Goal: Task Accomplishment & Management: Use online tool/utility

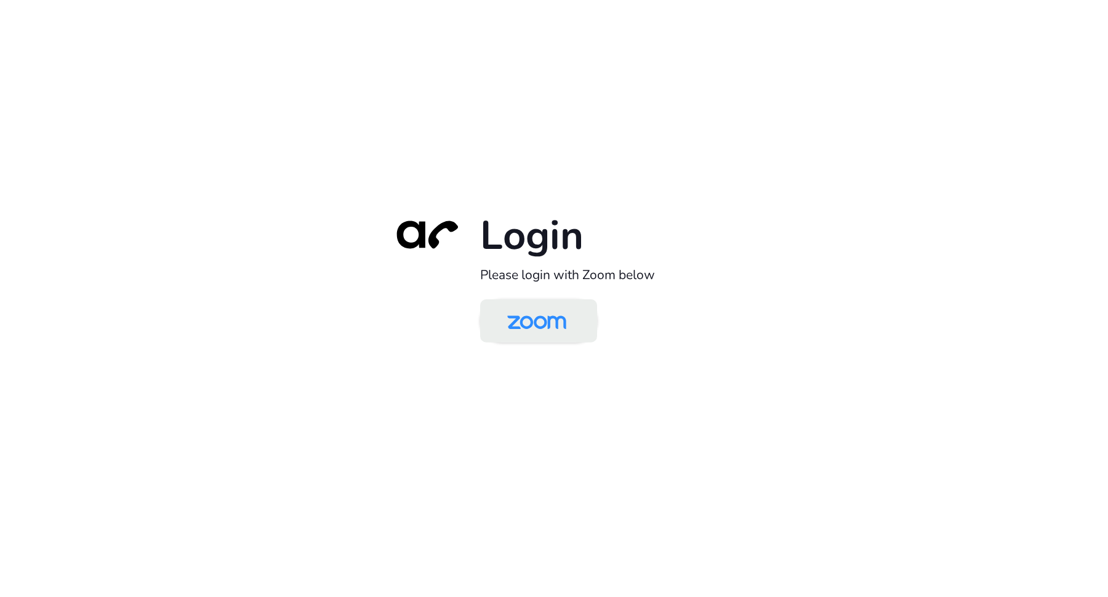
click at [554, 322] on img at bounding box center [537, 322] width 85 height 40
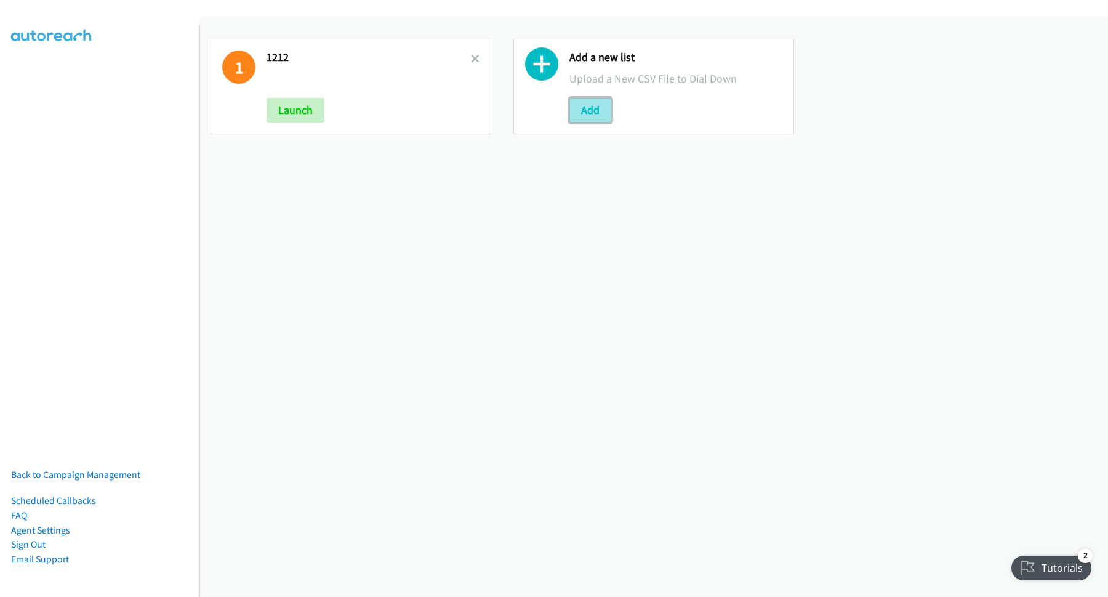
click at [579, 111] on button "Add" at bounding box center [591, 110] width 42 height 25
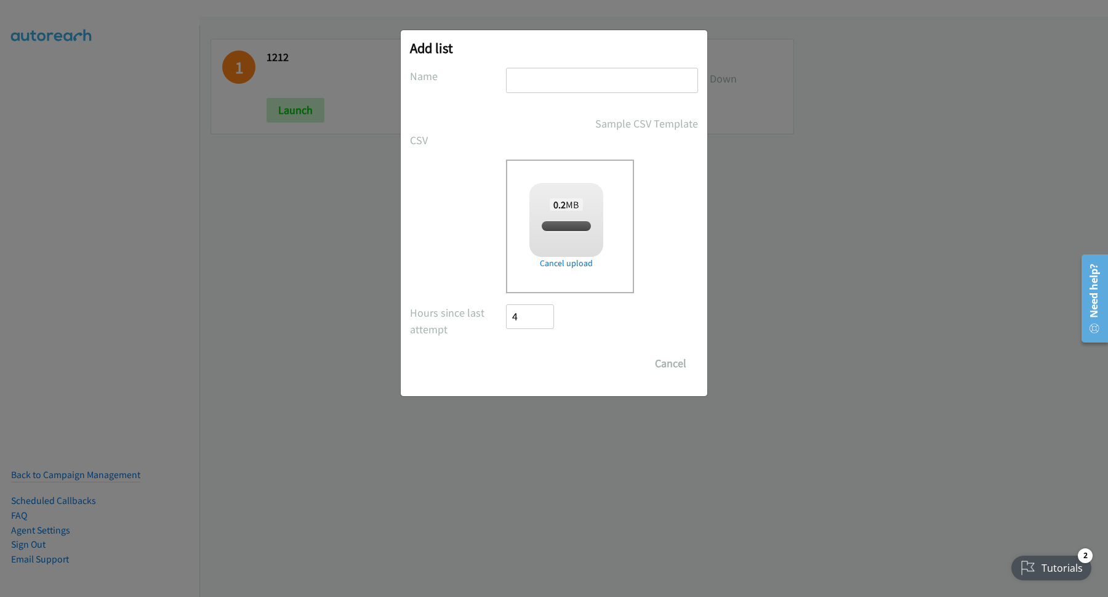
click at [593, 85] on input "text" at bounding box center [602, 80] width 192 height 25
checkbox input "true"
type input "Webex"
click at [530, 367] on input "Save List" at bounding box center [538, 363] width 65 height 25
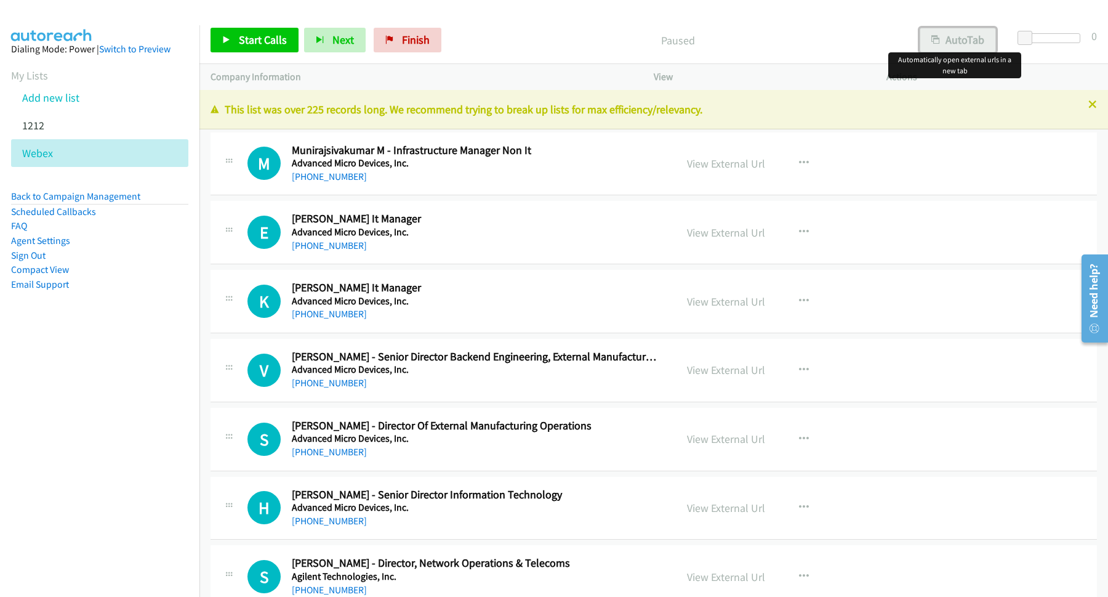
click at [947, 42] on button "AutoTab" at bounding box center [958, 40] width 76 height 25
drag, startPoint x: 259, startPoint y: 39, endPoint x: 257, endPoint y: 55, distance: 16.1
click at [260, 39] on span "Start Calls" at bounding box center [263, 40] width 48 height 14
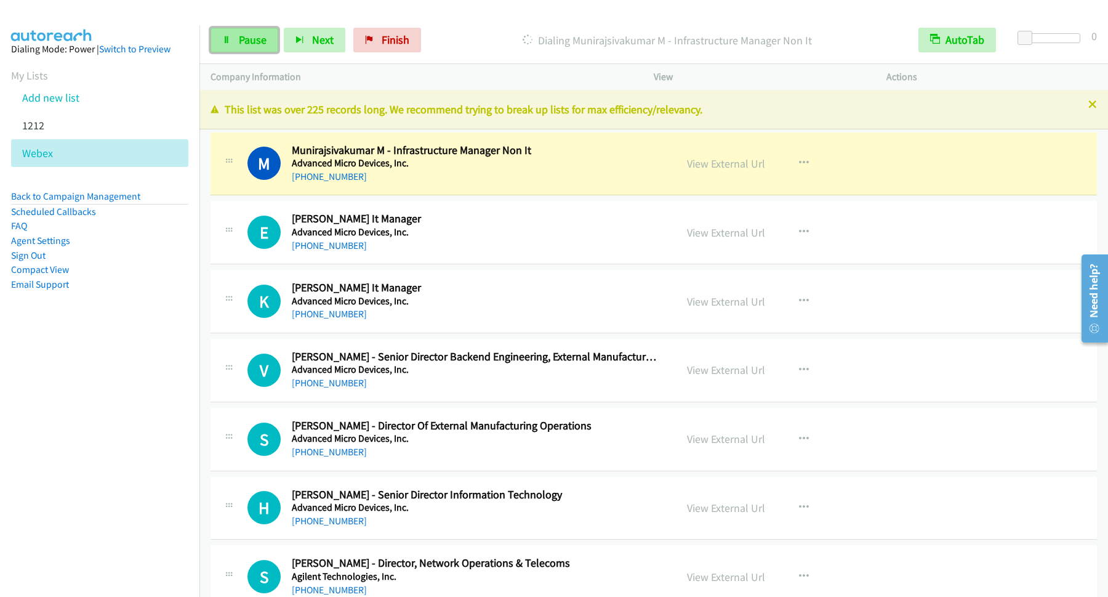
click at [246, 38] on span "Pause" at bounding box center [253, 40] width 28 height 14
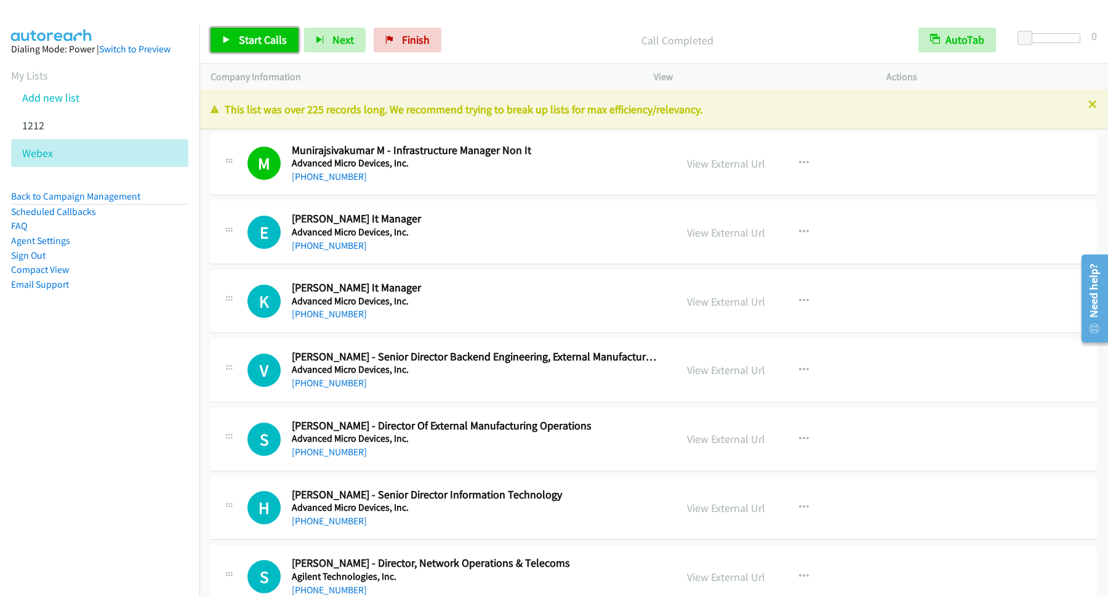
click at [270, 46] on span "Start Calls" at bounding box center [263, 40] width 48 height 14
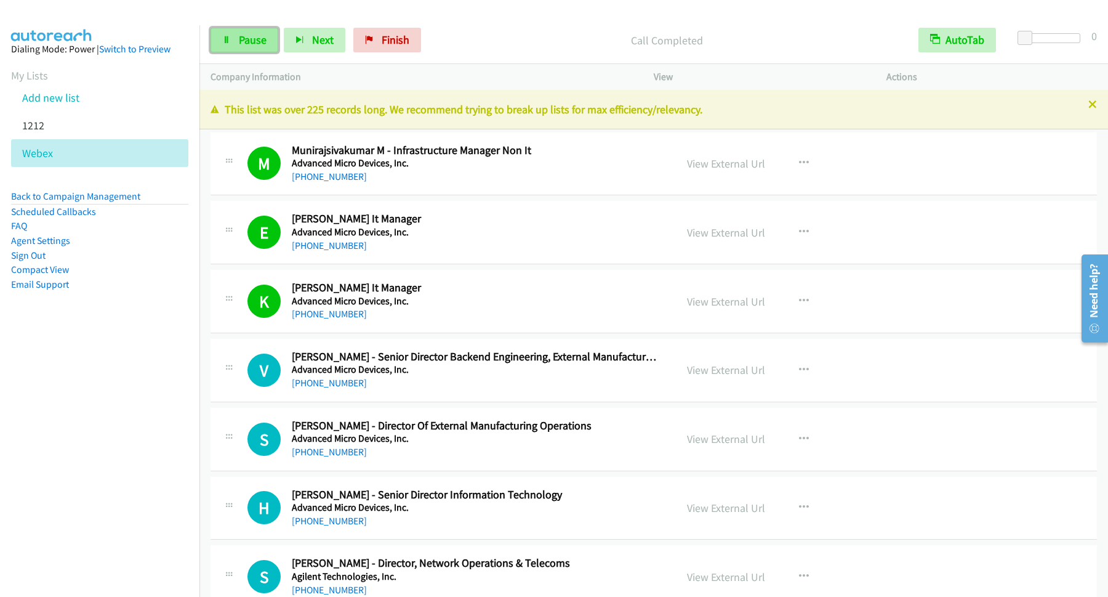
click at [256, 45] on span "Pause" at bounding box center [253, 40] width 28 height 14
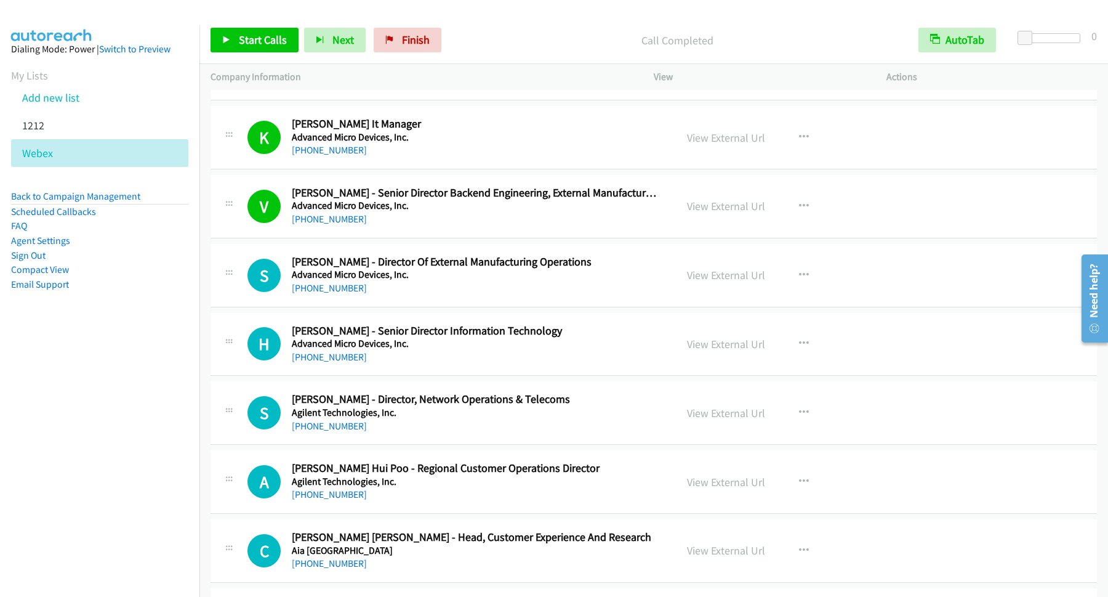
scroll to position [166, 0]
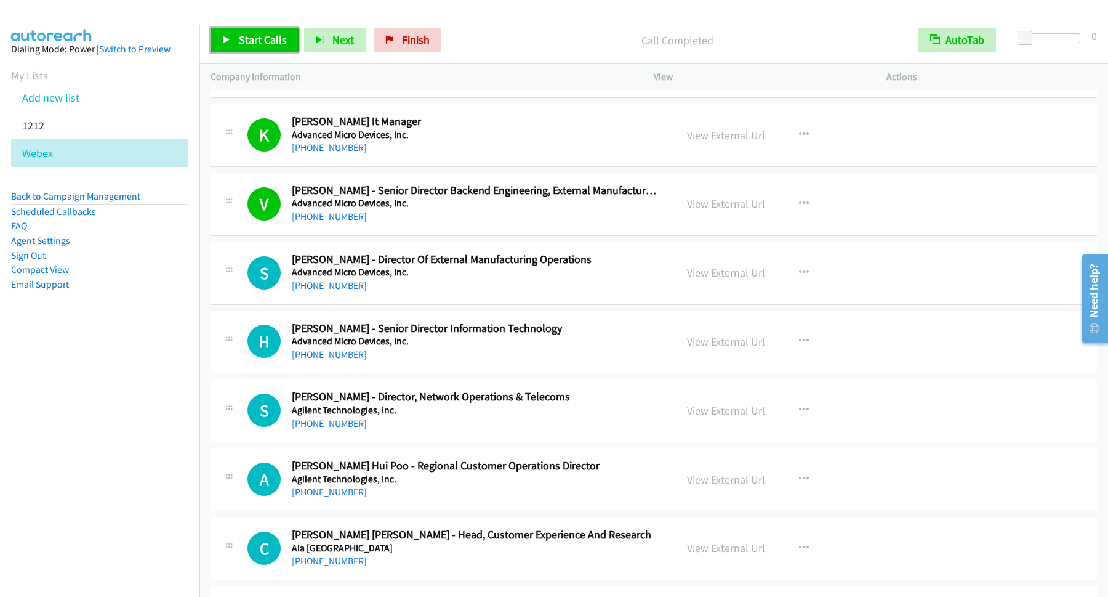
click at [253, 34] on span "Start Calls" at bounding box center [263, 40] width 48 height 14
click at [268, 42] on span "Start Calls" at bounding box center [263, 40] width 48 height 14
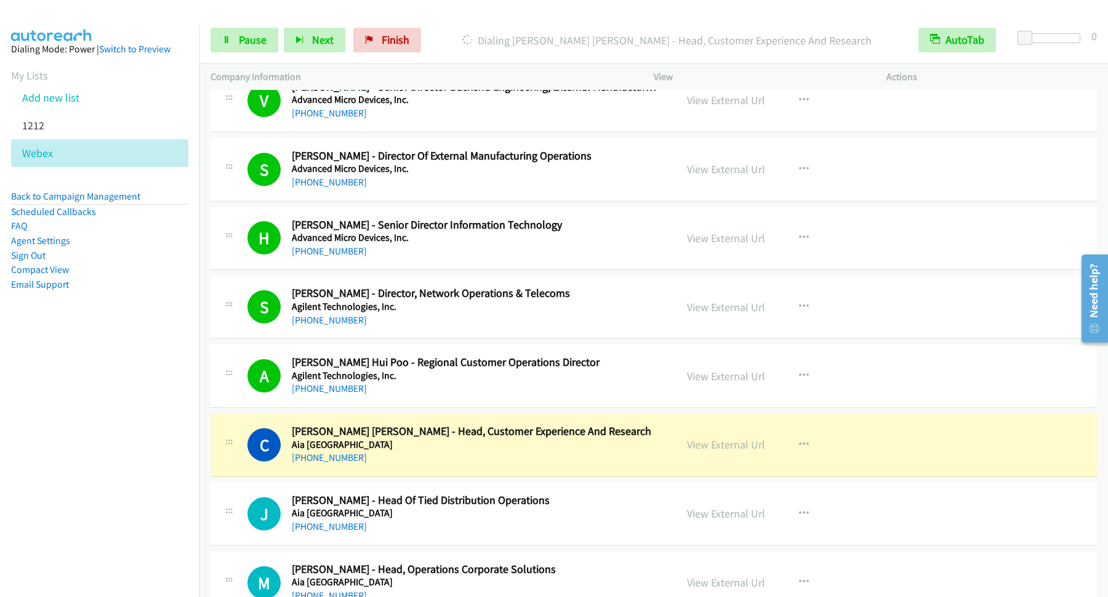
scroll to position [333, 0]
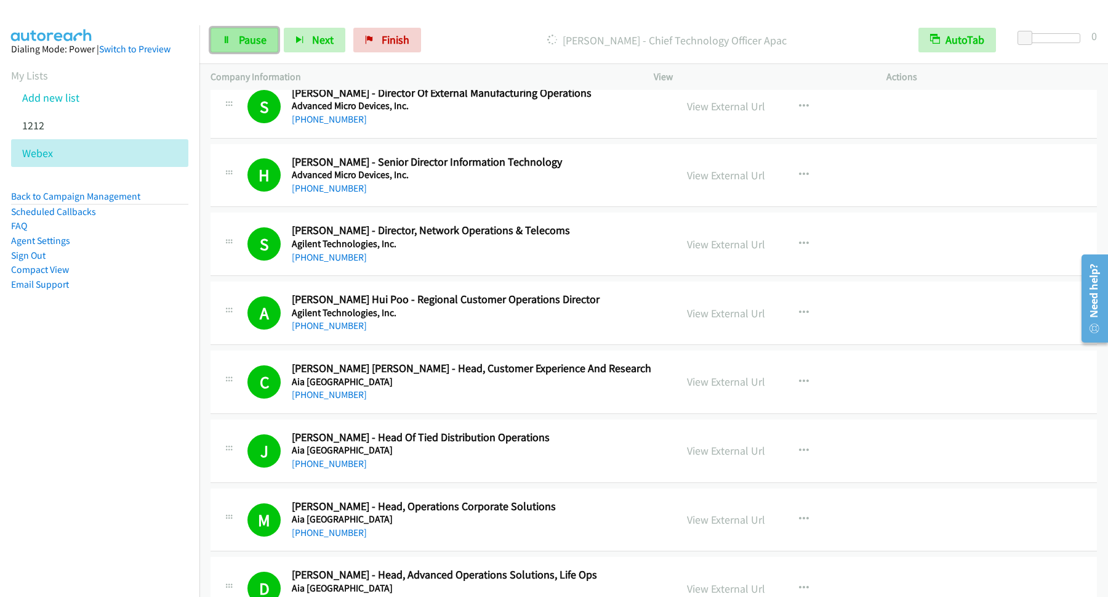
click at [246, 37] on span "Pause" at bounding box center [253, 40] width 28 height 14
click at [286, 46] on span "Start Calls" at bounding box center [263, 40] width 48 height 14
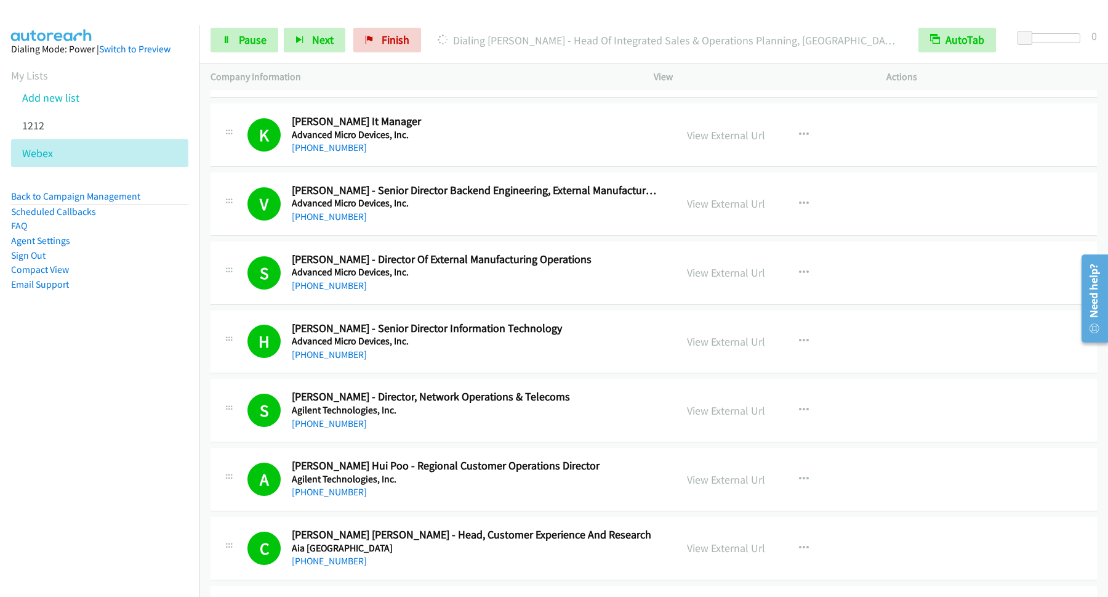
scroll to position [831, 0]
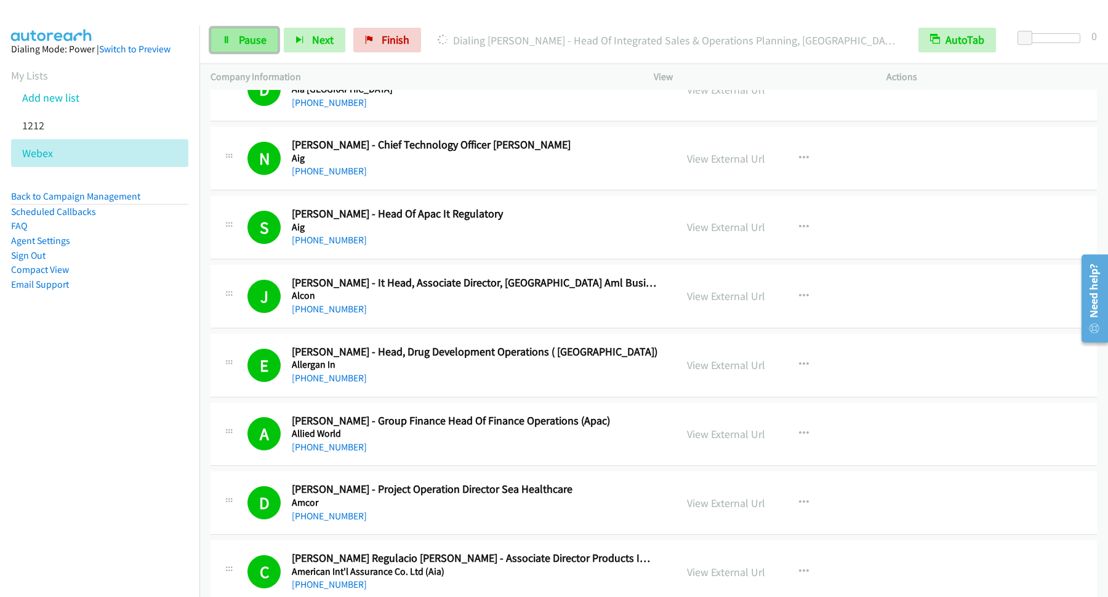
click at [262, 49] on link "Pause" at bounding box center [245, 40] width 68 height 25
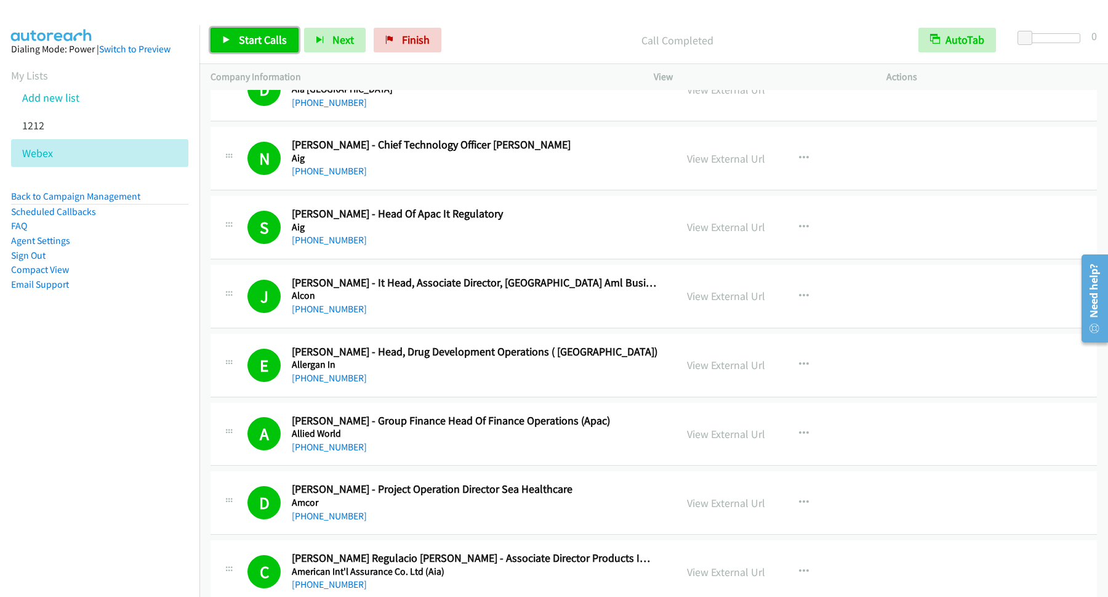
click at [258, 41] on span "Start Calls" at bounding box center [263, 40] width 48 height 14
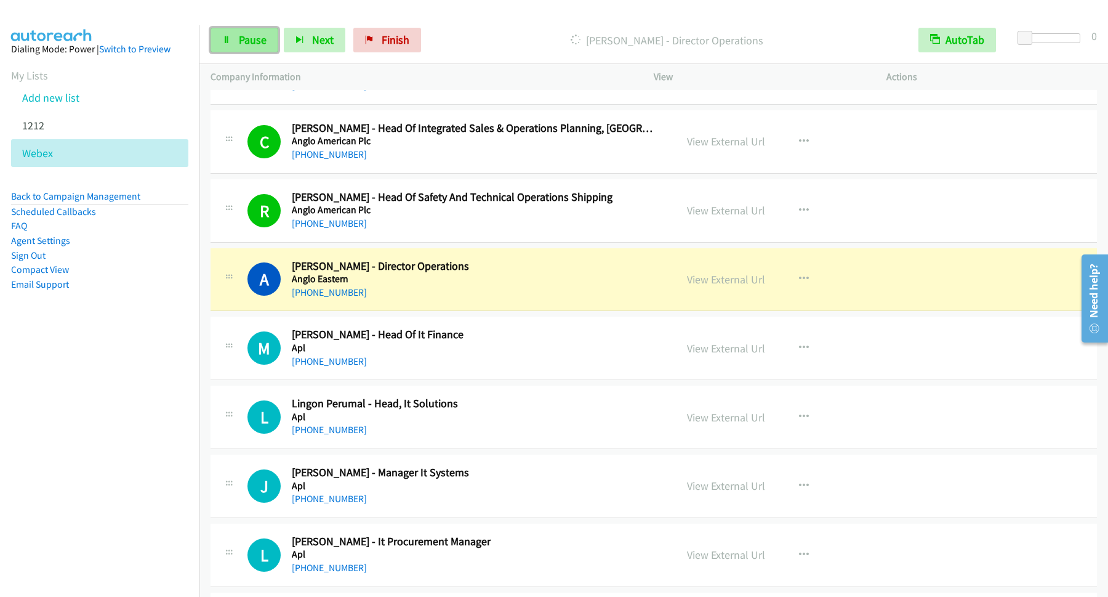
click at [249, 41] on span "Pause" at bounding box center [253, 40] width 28 height 14
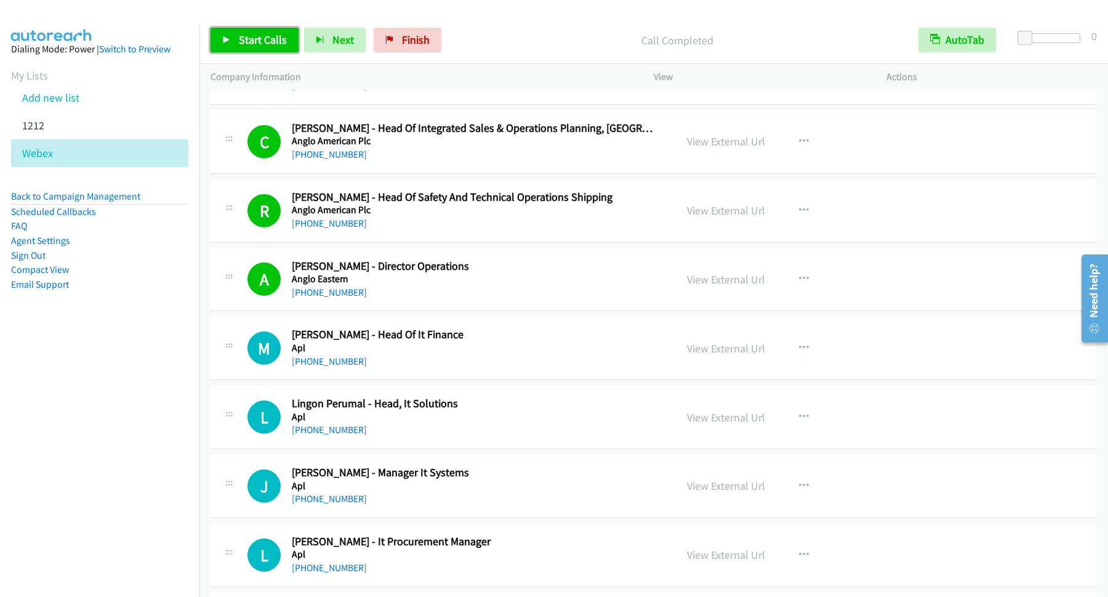
click at [295, 36] on link "Start Calls" at bounding box center [255, 40] width 88 height 25
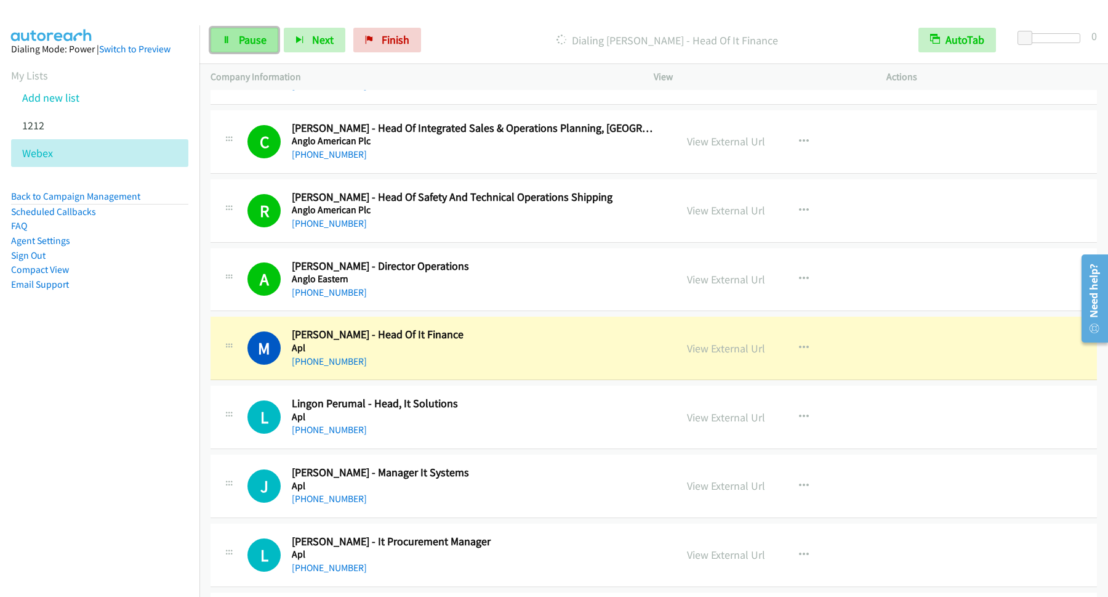
click at [243, 50] on link "Pause" at bounding box center [245, 40] width 68 height 25
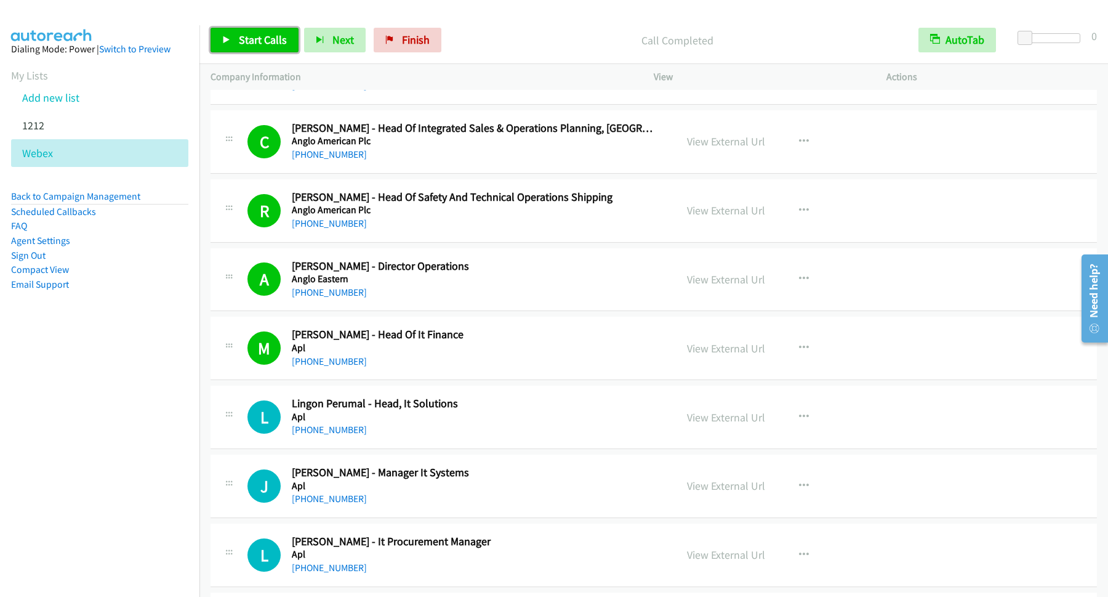
click at [260, 39] on span "Start Calls" at bounding box center [263, 40] width 48 height 14
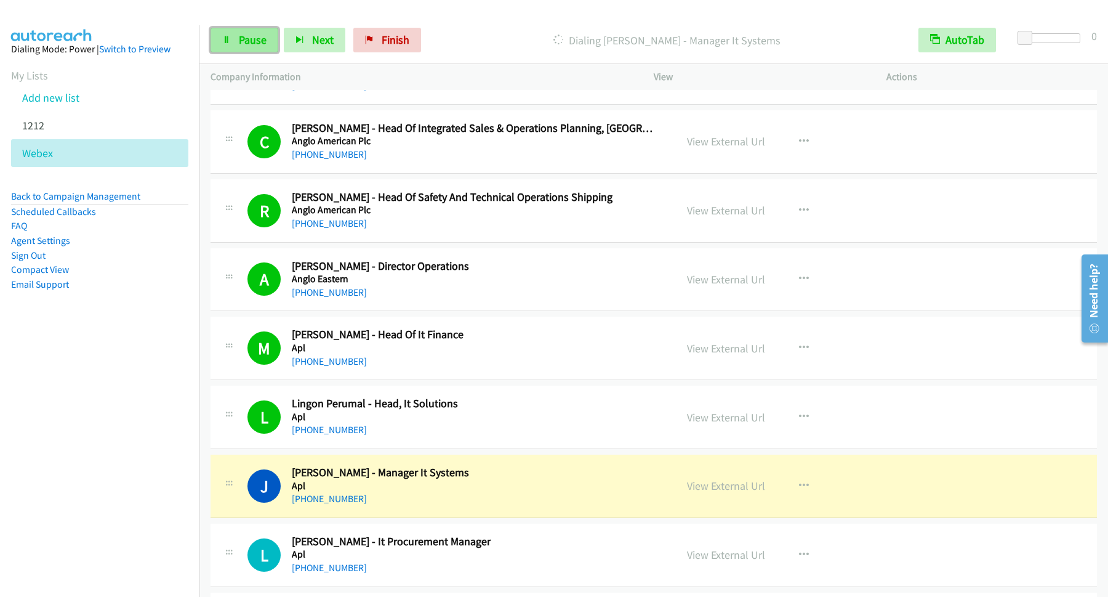
click at [227, 41] on icon at bounding box center [226, 40] width 9 height 9
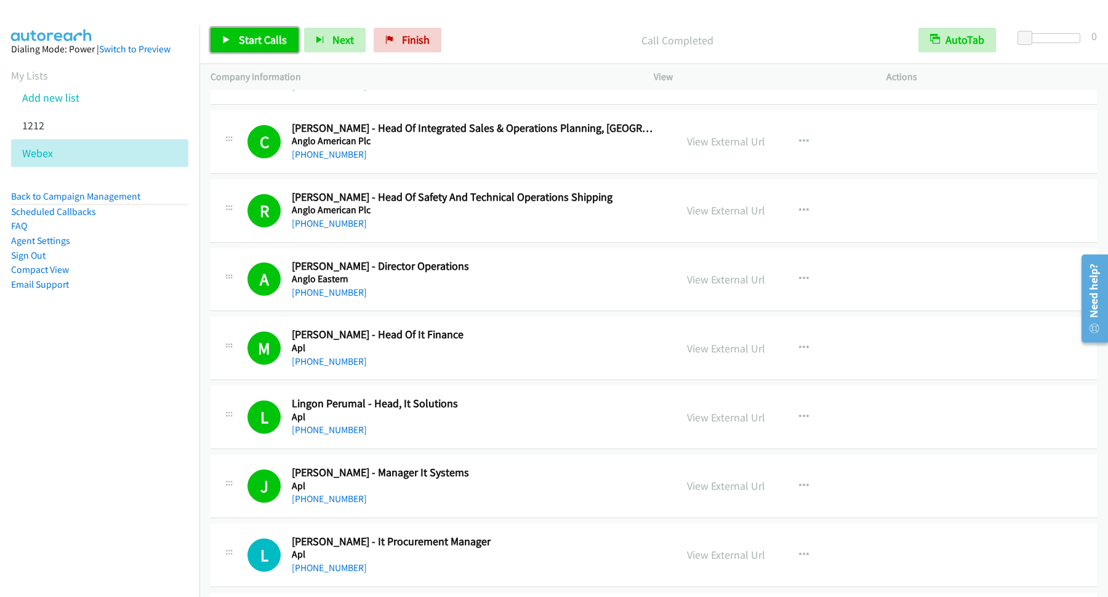
click at [243, 44] on span "Start Calls" at bounding box center [263, 40] width 48 height 14
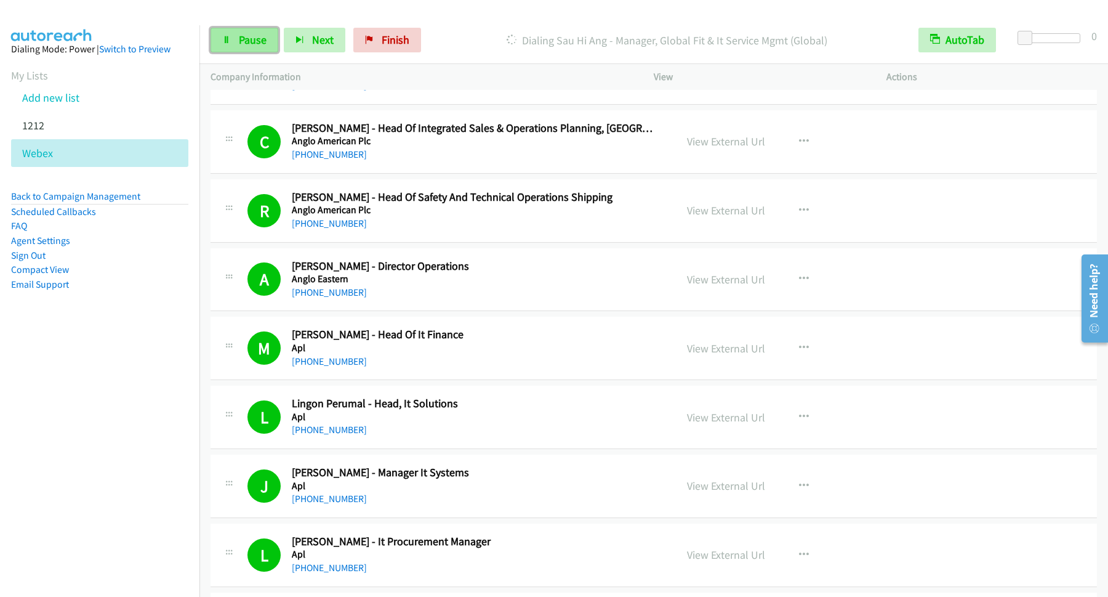
click at [243, 39] on span "Pause" at bounding box center [253, 40] width 28 height 14
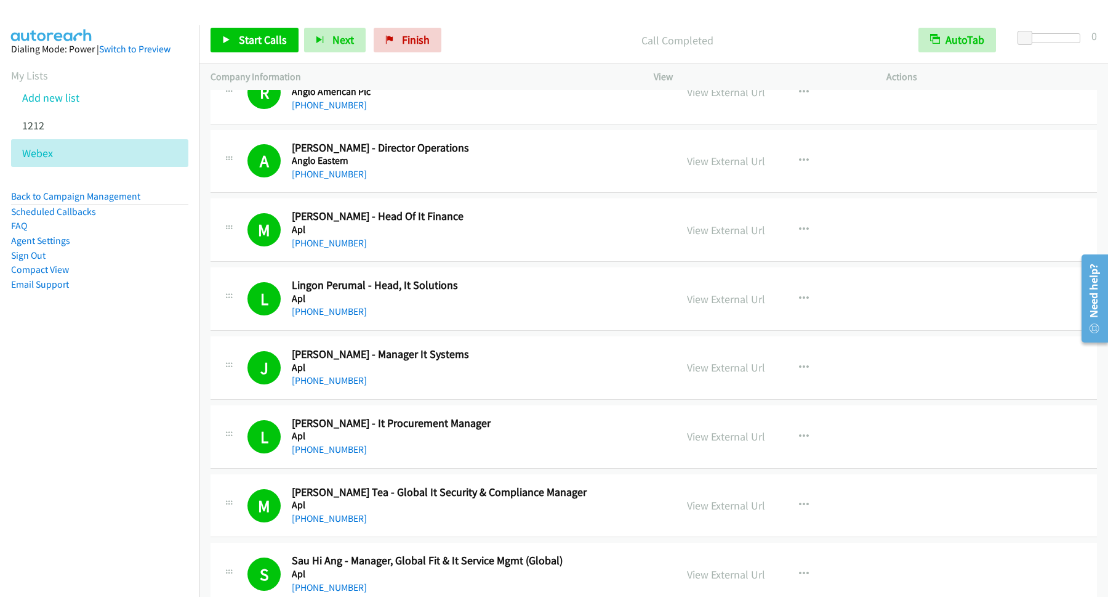
scroll to position [1663, 0]
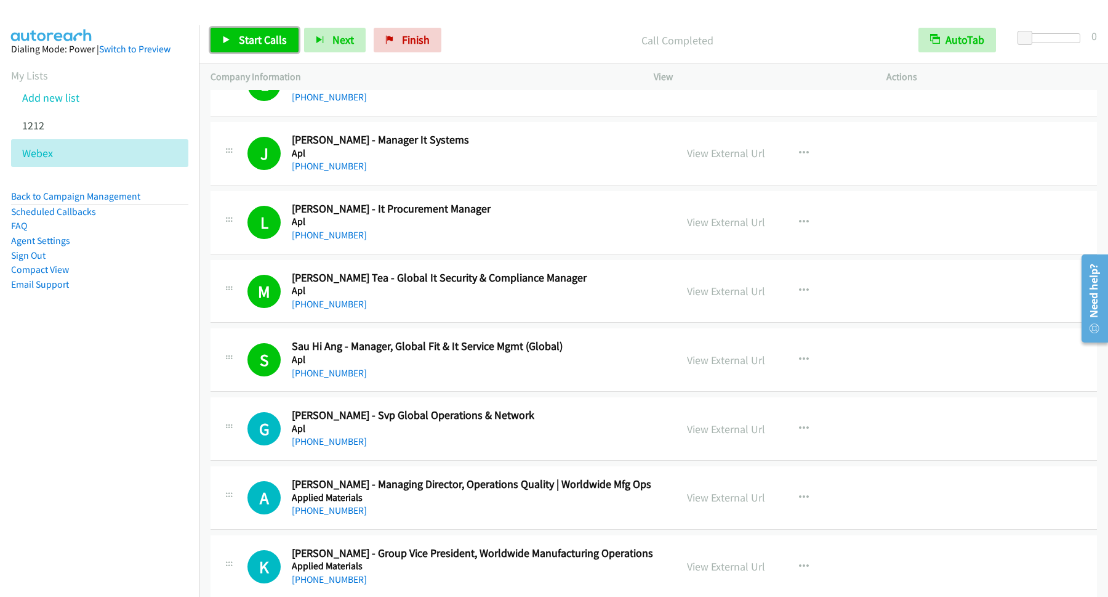
click at [280, 44] on span "Start Calls" at bounding box center [263, 40] width 48 height 14
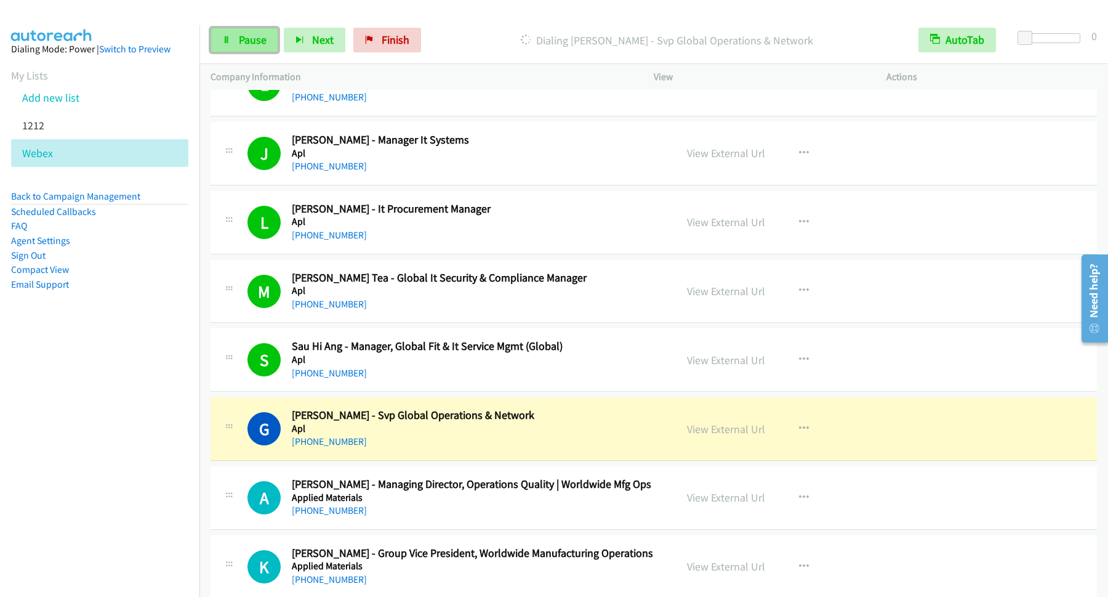
click at [248, 42] on span "Pause" at bounding box center [253, 40] width 28 height 14
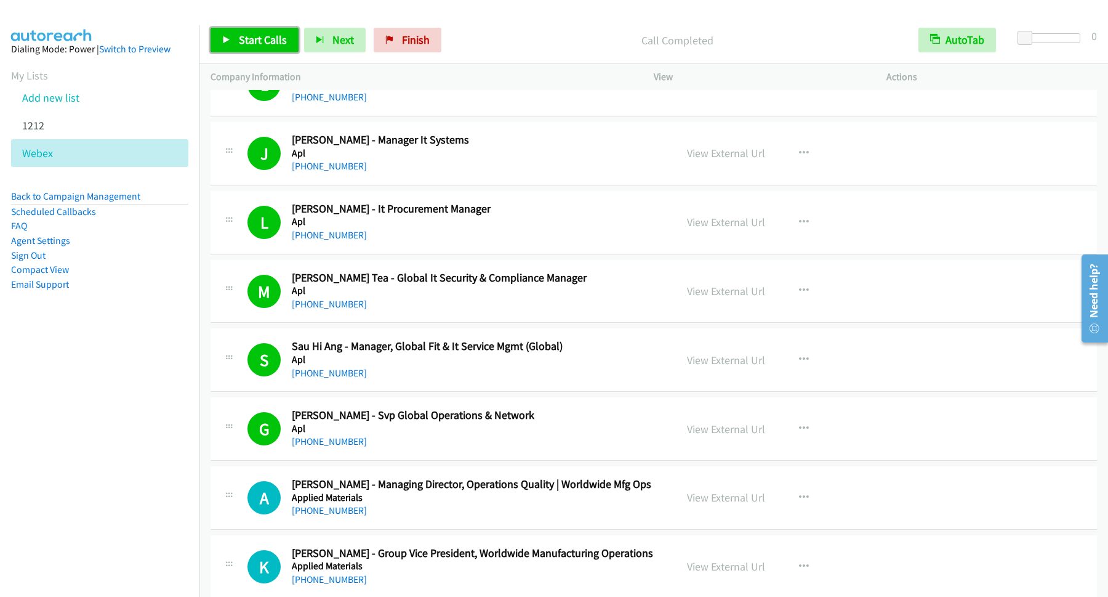
click at [236, 45] on link "Start Calls" at bounding box center [255, 40] width 88 height 25
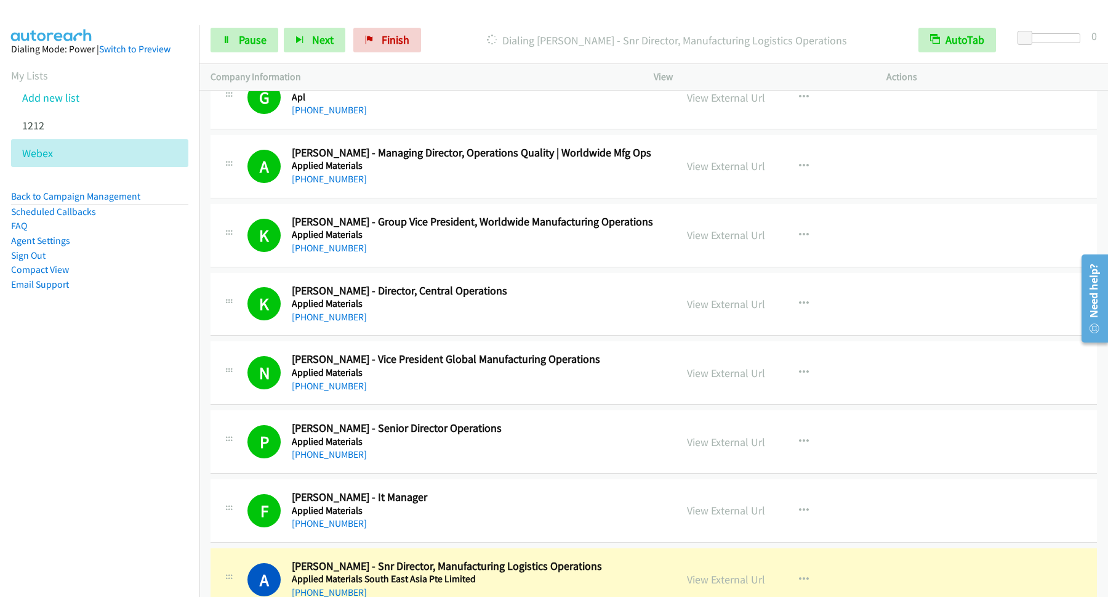
scroll to position [2162, 0]
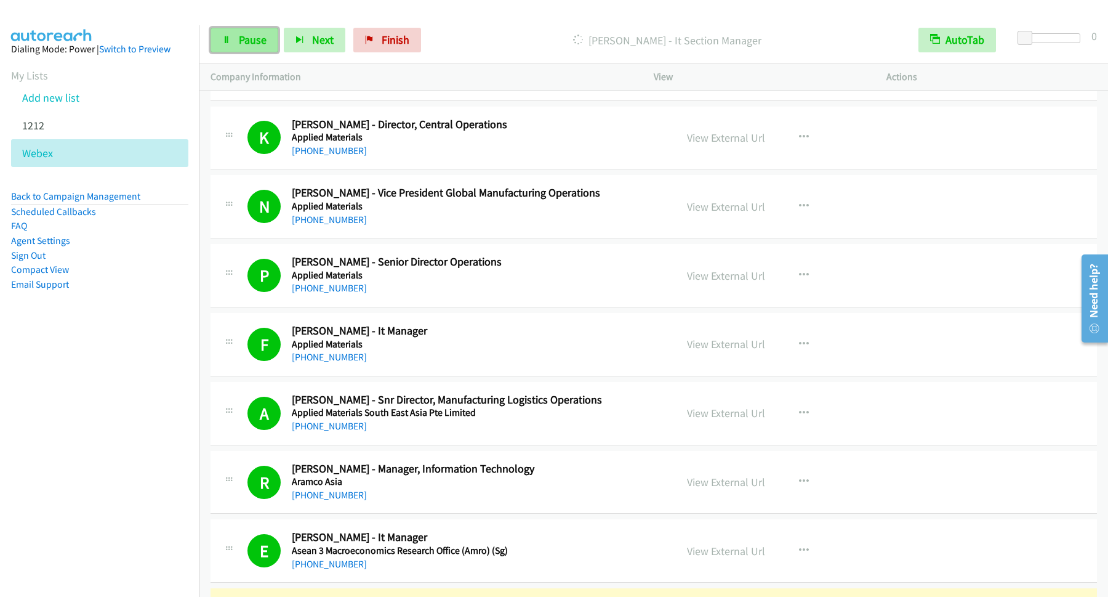
click at [248, 39] on span "Pause" at bounding box center [253, 40] width 28 height 14
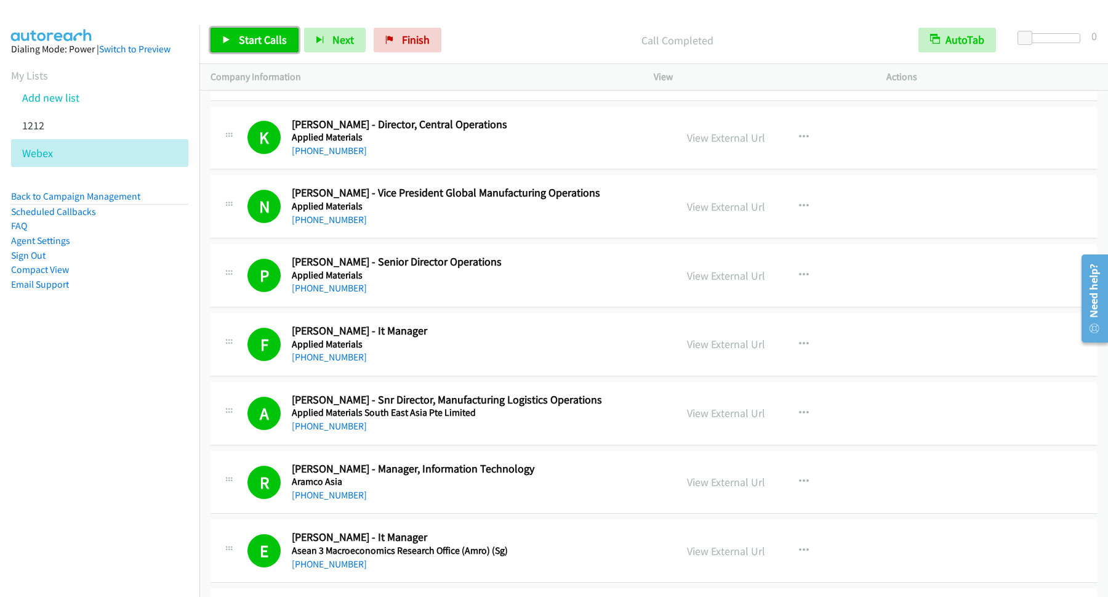
click at [254, 36] on span "Start Calls" at bounding box center [263, 40] width 48 height 14
click at [248, 50] on link "Pause" at bounding box center [245, 40] width 68 height 25
click at [251, 39] on span "Start Calls" at bounding box center [263, 40] width 48 height 14
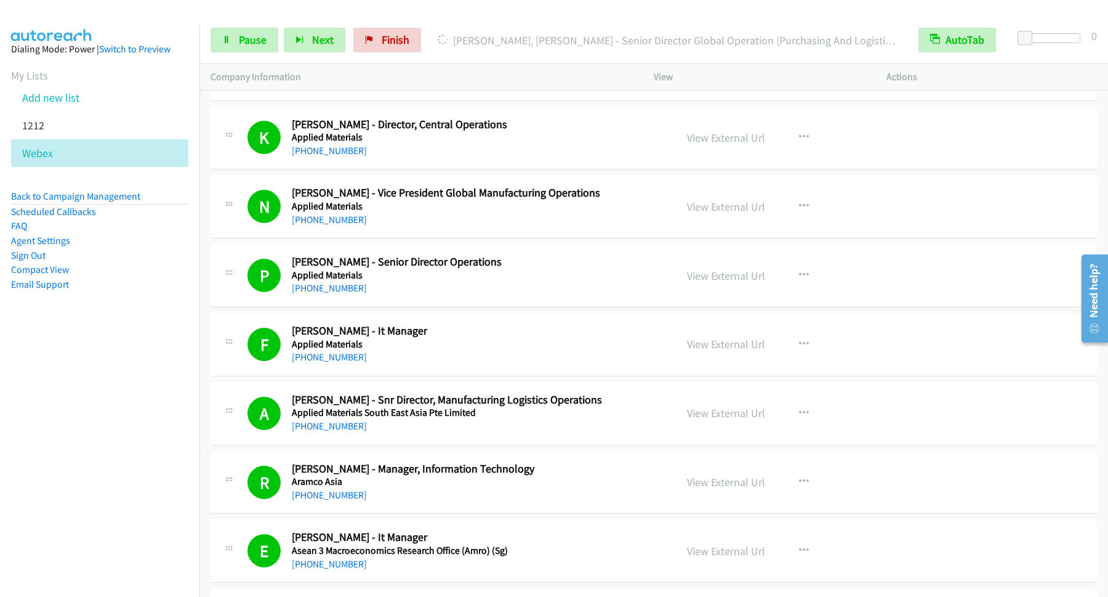
scroll to position [2328, 0]
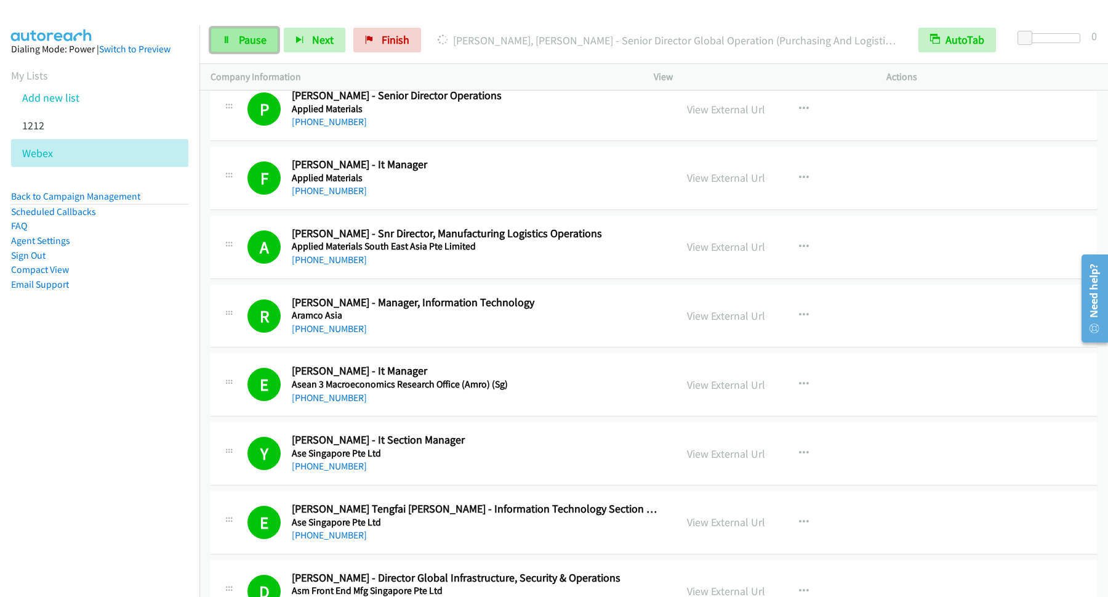
click at [244, 36] on span "Pause" at bounding box center [253, 40] width 28 height 14
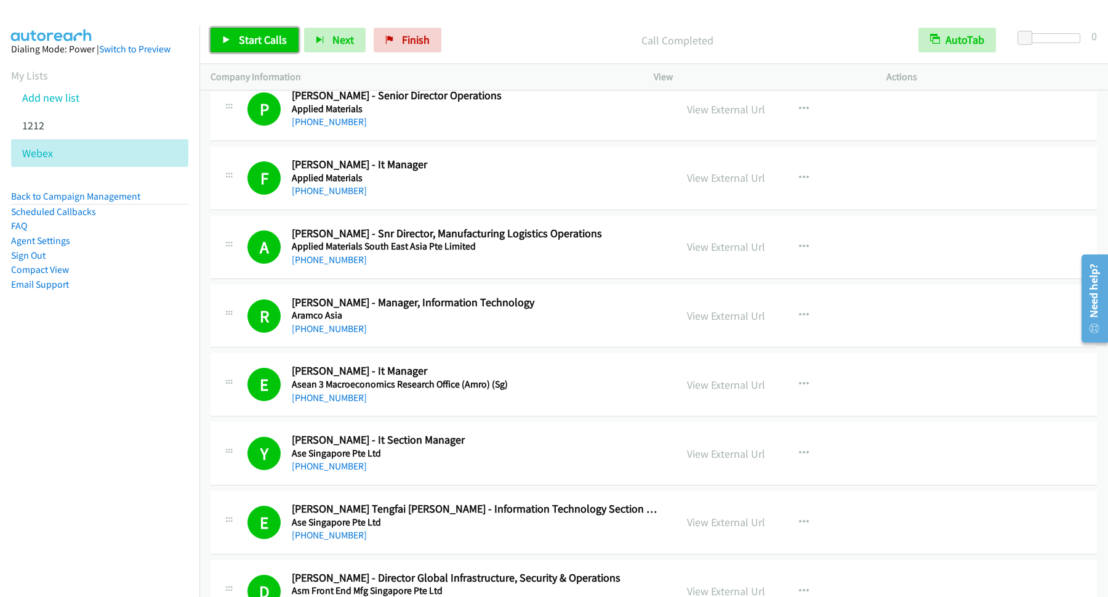
click at [282, 38] on span "Start Calls" at bounding box center [263, 40] width 48 height 14
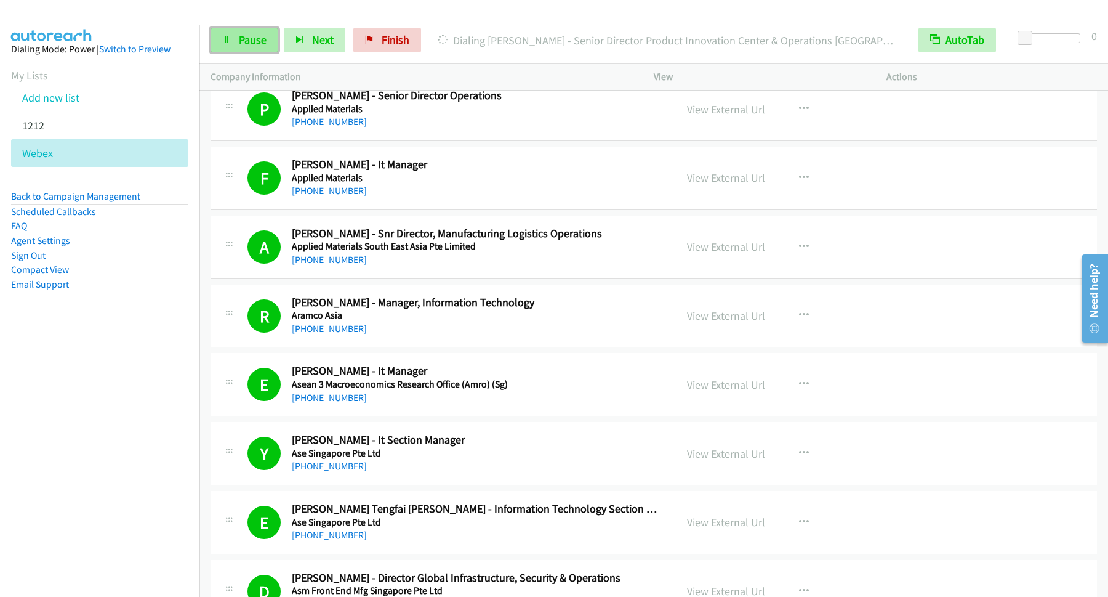
click at [243, 45] on span "Pause" at bounding box center [253, 40] width 28 height 14
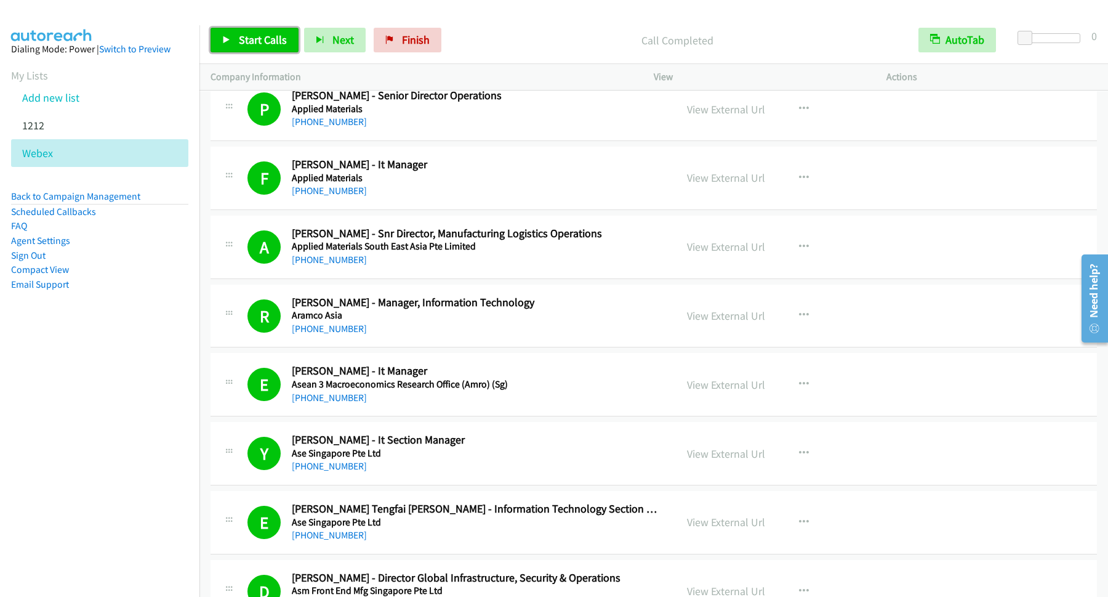
click at [274, 39] on span "Start Calls" at bounding box center [263, 40] width 48 height 14
click at [264, 49] on link "Pause" at bounding box center [245, 40] width 68 height 25
click at [241, 41] on span "Start Calls" at bounding box center [263, 40] width 48 height 14
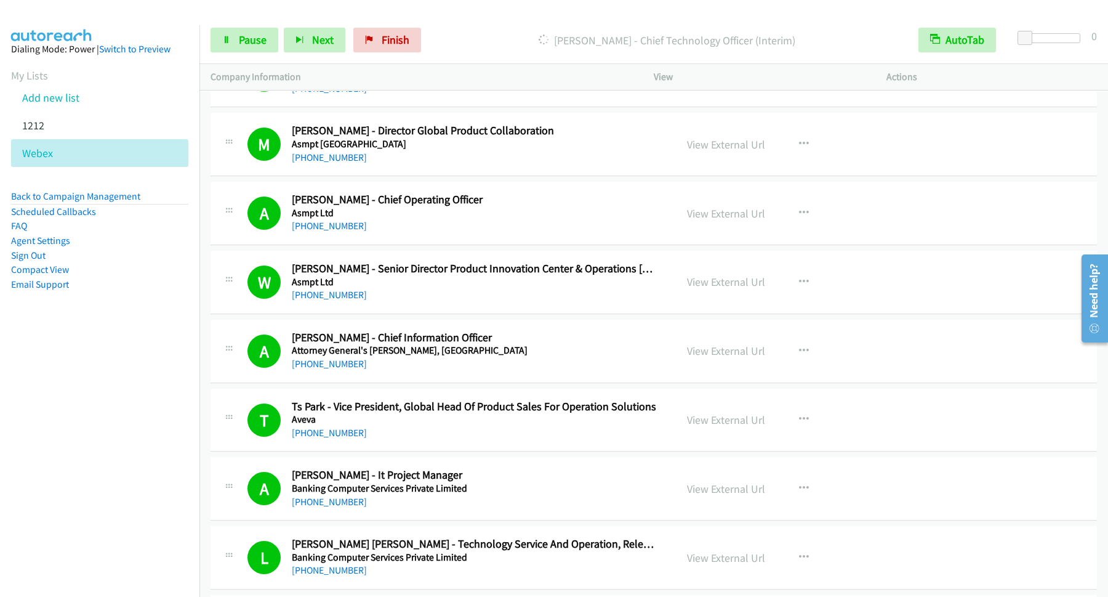
scroll to position [3492, 0]
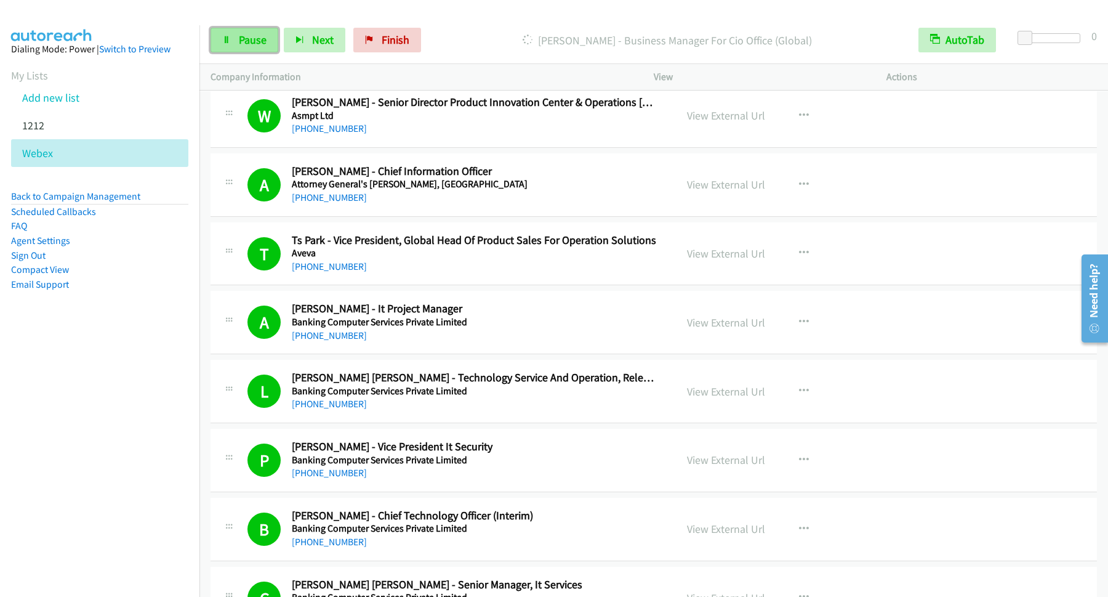
click at [244, 34] on span "Pause" at bounding box center [253, 40] width 28 height 14
click at [268, 44] on span "Start Calls" at bounding box center [263, 40] width 48 height 14
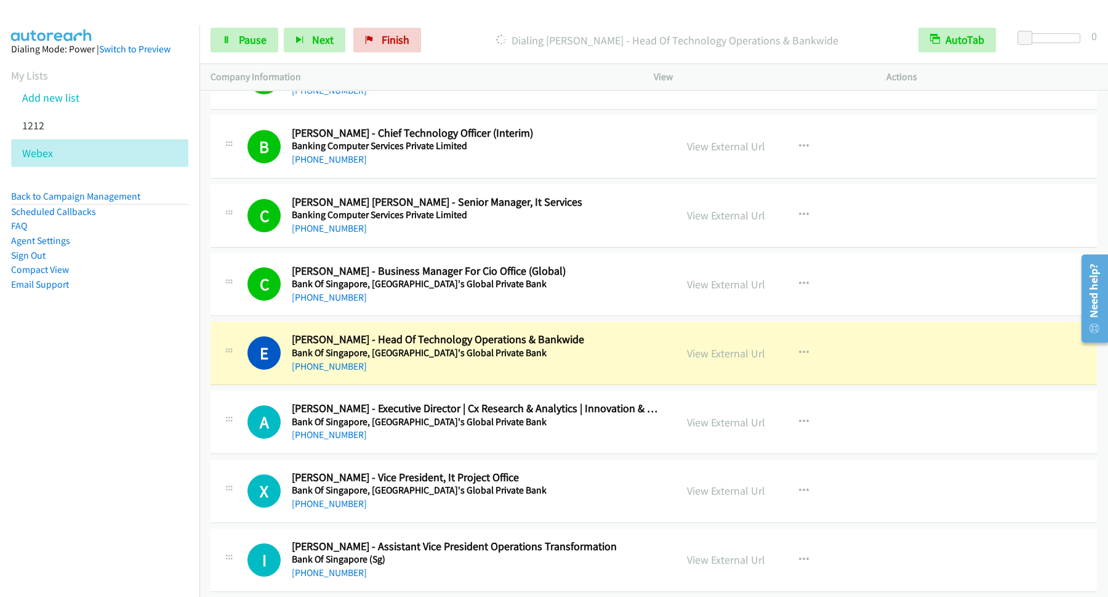
scroll to position [3991, 0]
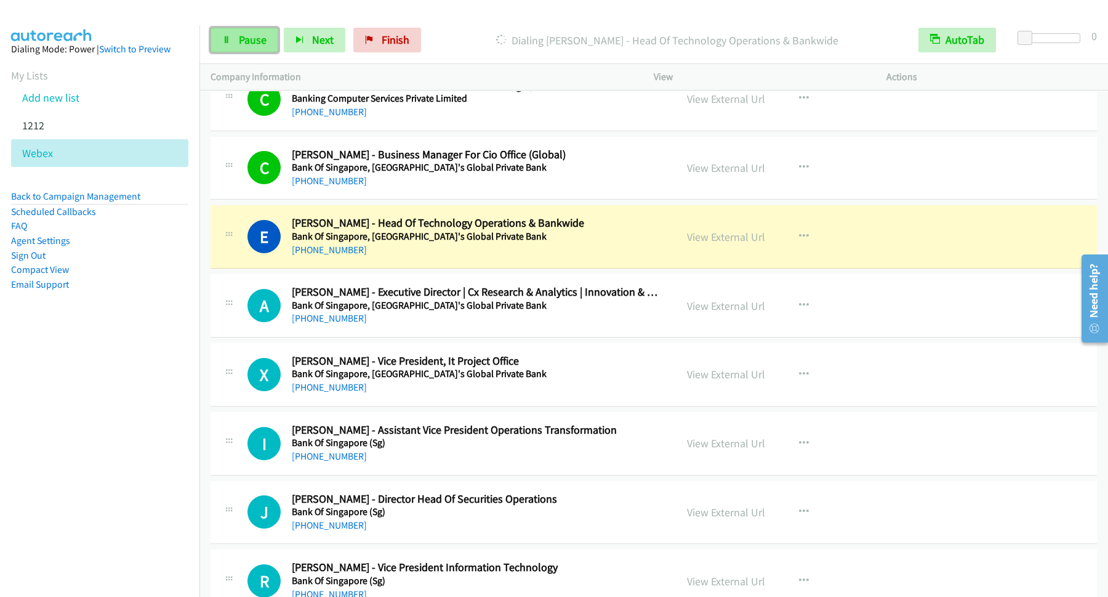
drag, startPoint x: 252, startPoint y: 36, endPoint x: 270, endPoint y: 42, distance: 19.1
click at [252, 36] on span "Pause" at bounding box center [253, 40] width 28 height 14
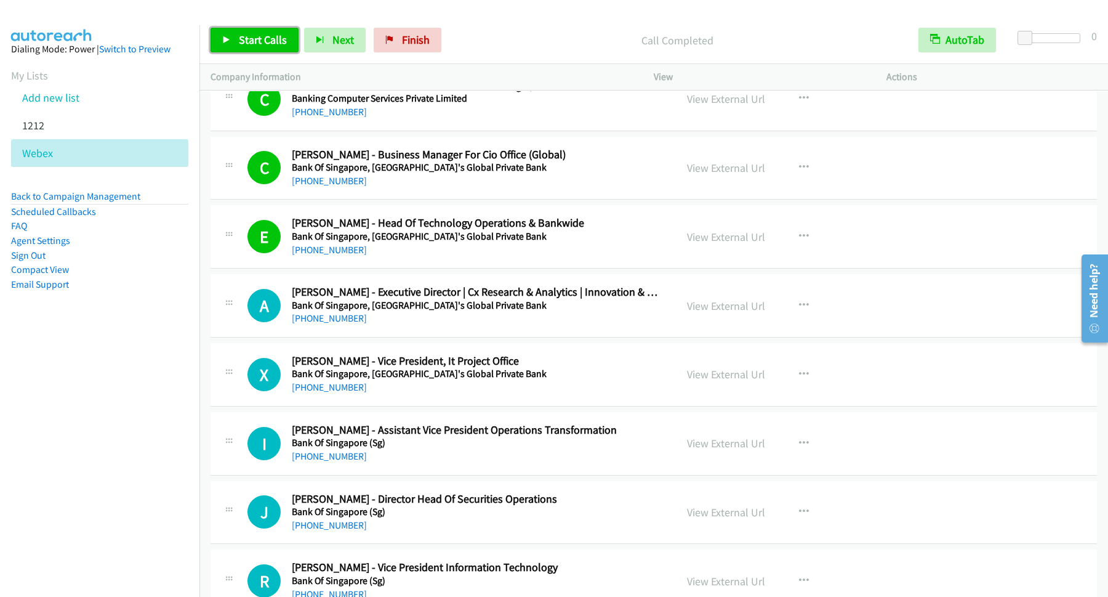
click at [271, 36] on span "Start Calls" at bounding box center [263, 40] width 48 height 14
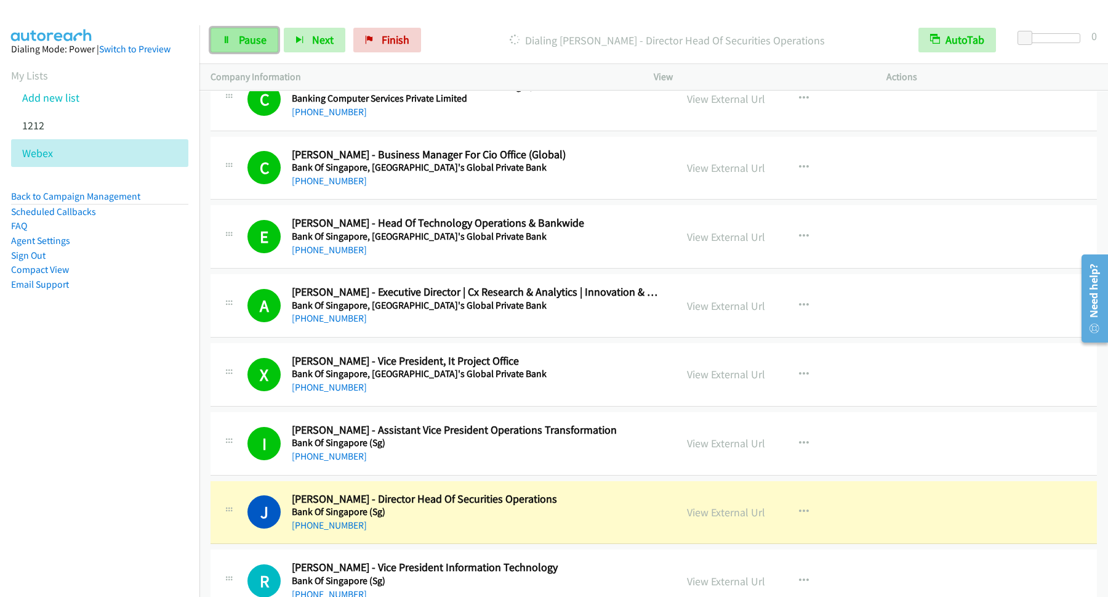
click at [259, 49] on link "Pause" at bounding box center [245, 40] width 68 height 25
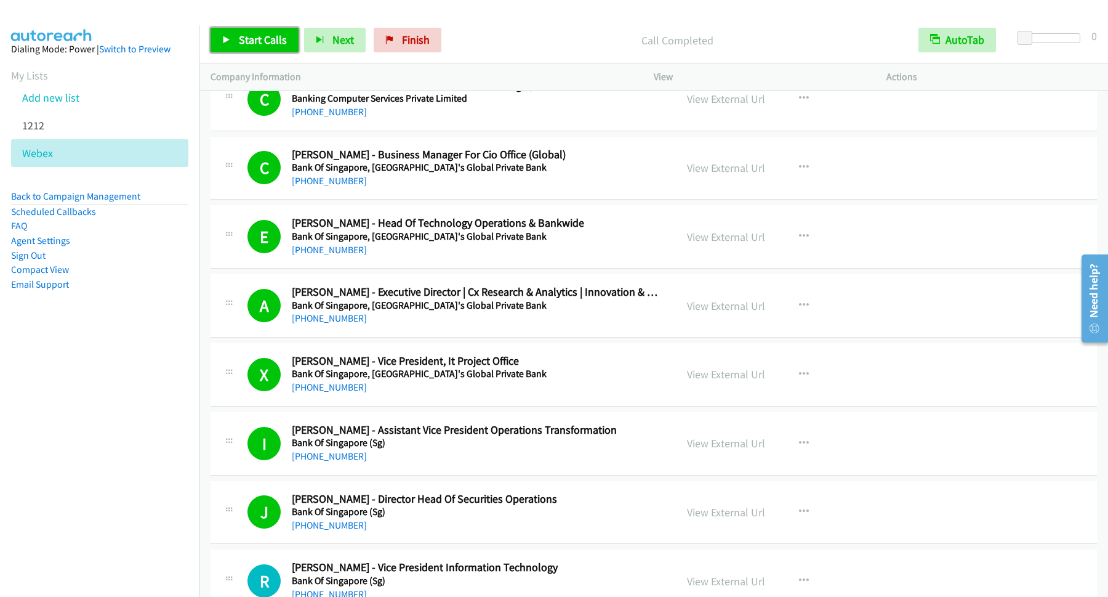
click at [279, 41] on span "Start Calls" at bounding box center [263, 40] width 48 height 14
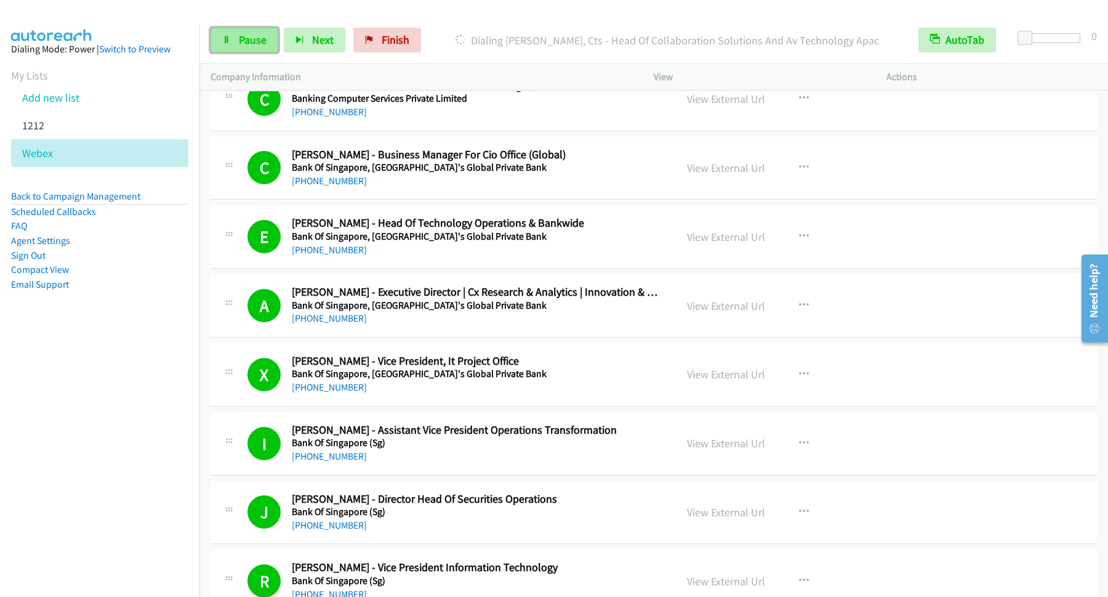
click at [264, 52] on link "Pause" at bounding box center [245, 40] width 68 height 25
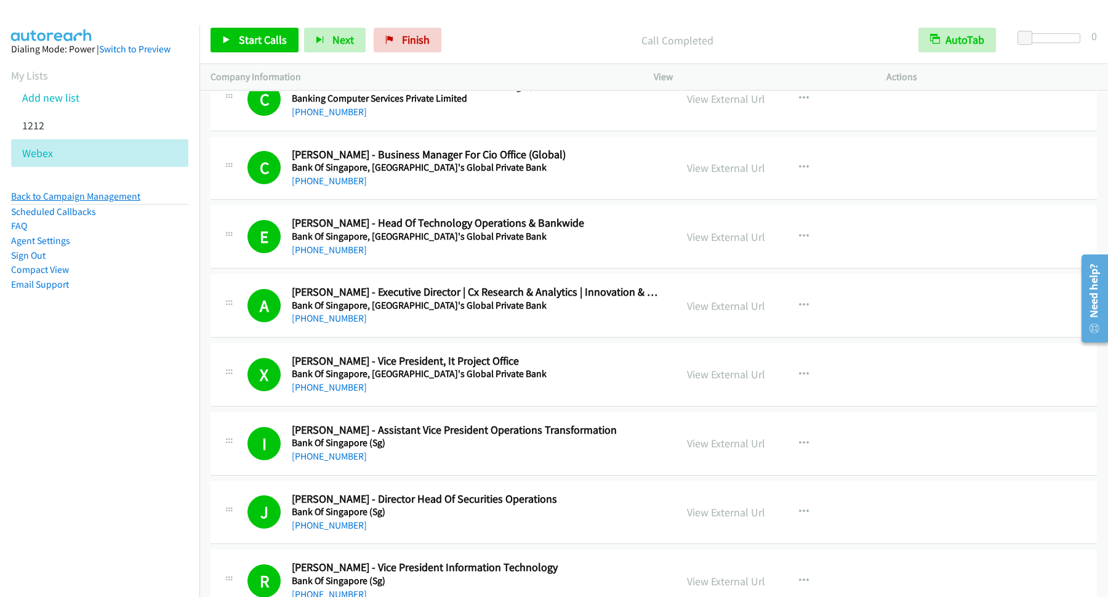
click at [71, 196] on link "Back to Campaign Management" at bounding box center [75, 196] width 129 height 12
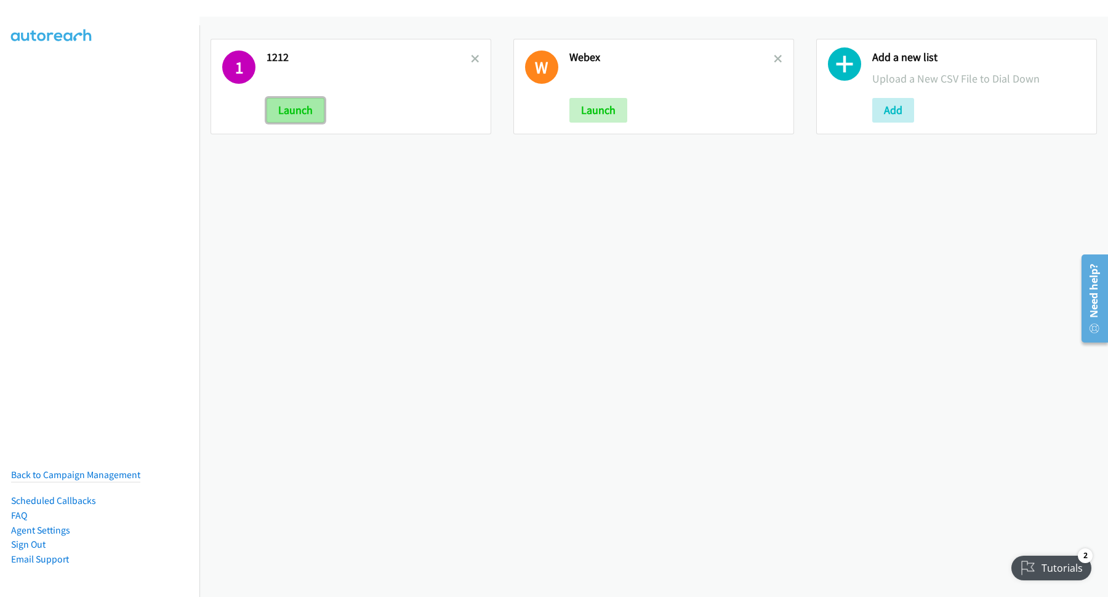
click at [304, 107] on button "Launch" at bounding box center [296, 110] width 58 height 25
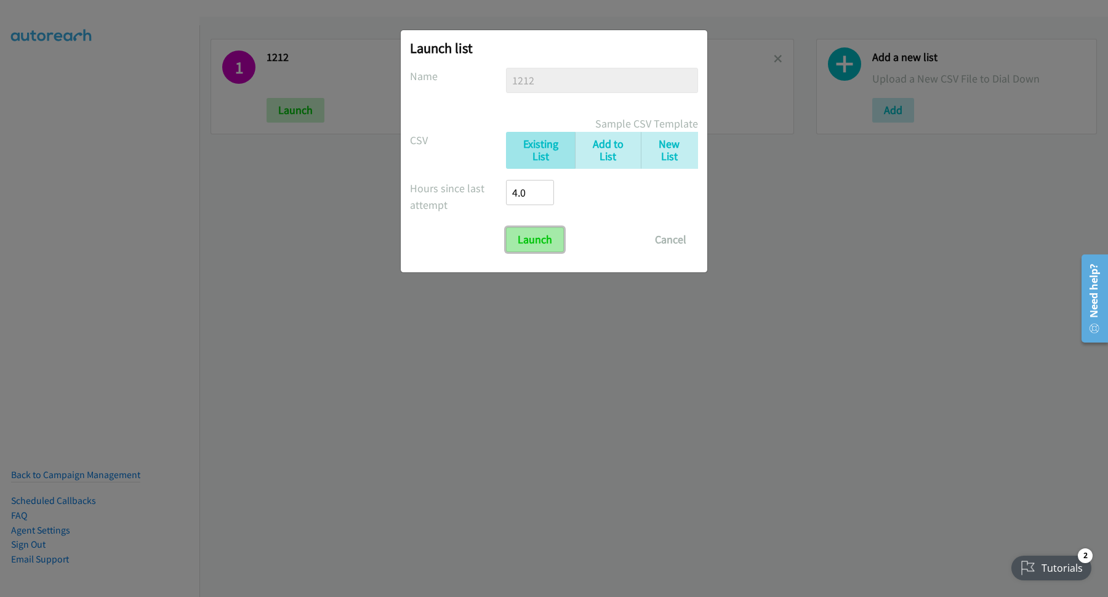
click at [539, 233] on input "Launch" at bounding box center [535, 239] width 58 height 25
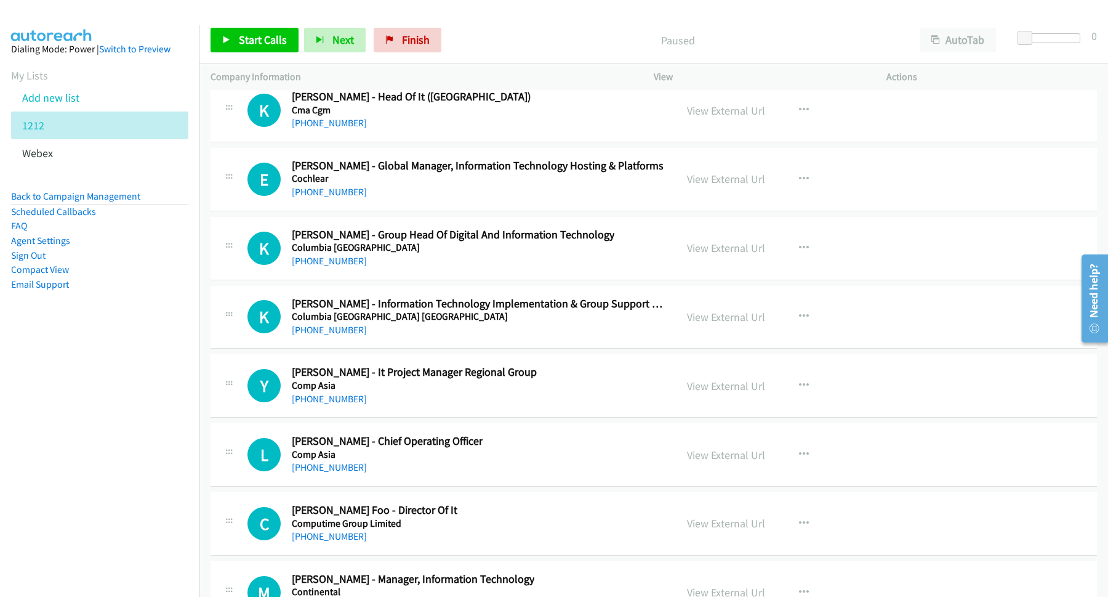
scroll to position [16793, 0]
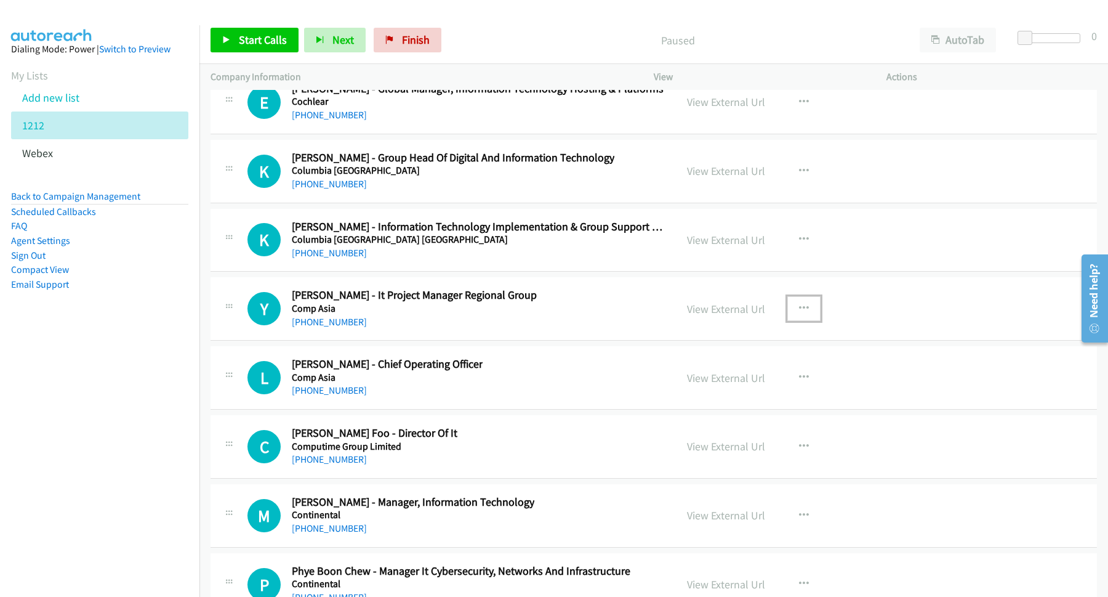
click at [799, 313] on icon "button" at bounding box center [804, 309] width 10 height 10
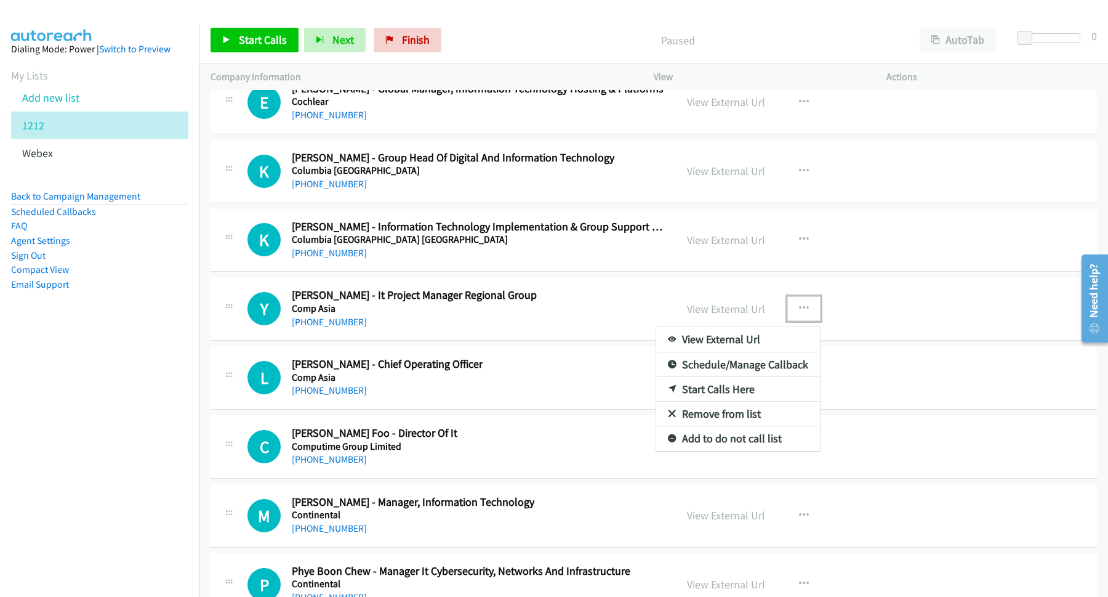
click at [711, 402] on link "Start Calls Here" at bounding box center [738, 389] width 164 height 25
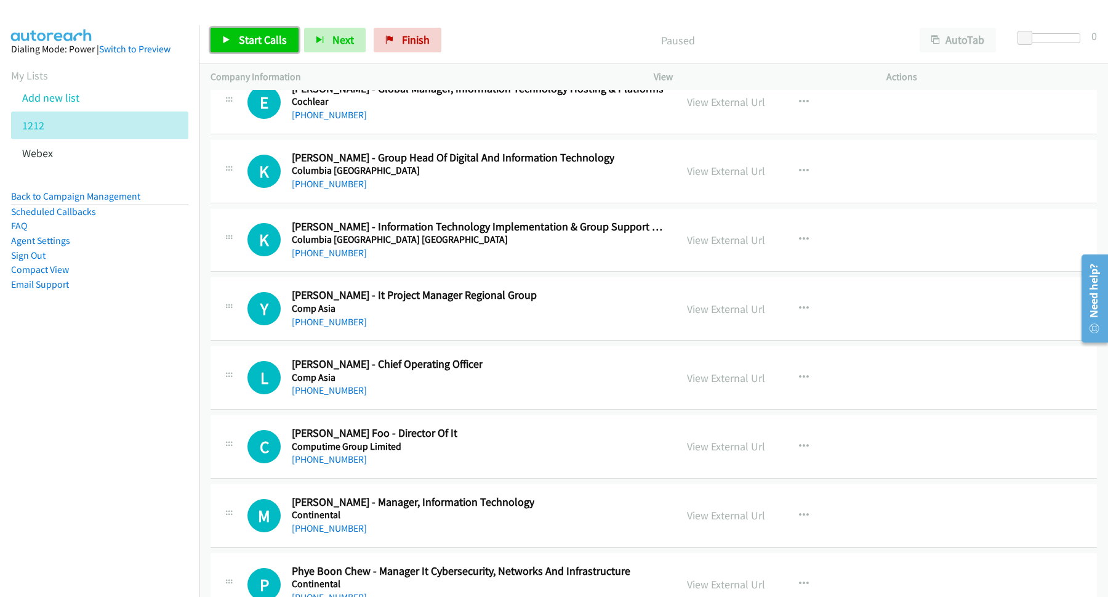
click at [268, 46] on span "Start Calls" at bounding box center [263, 40] width 48 height 14
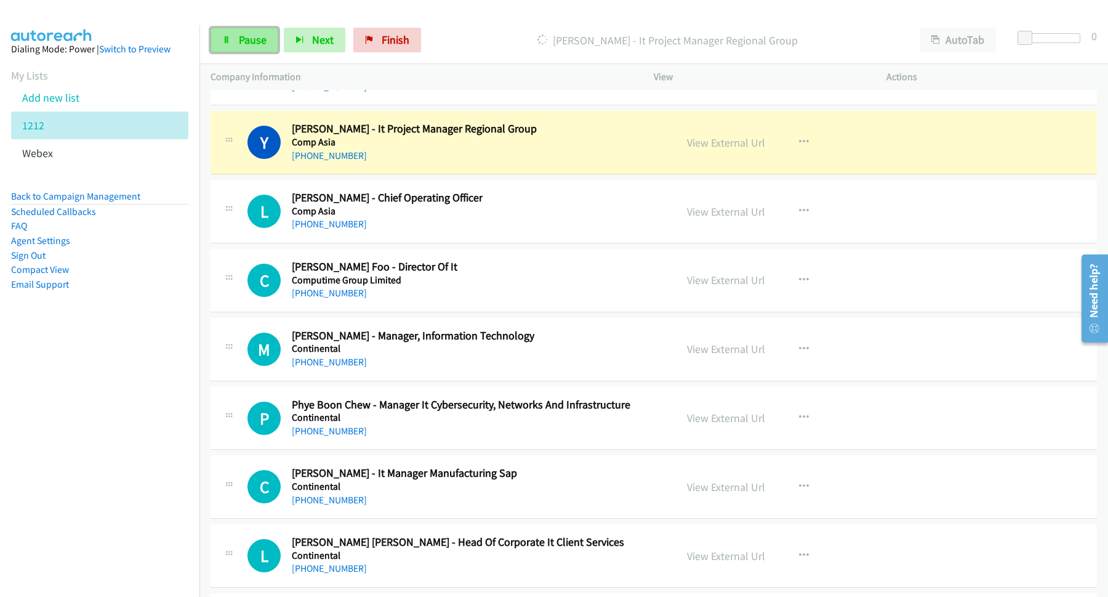
click at [270, 33] on link "Pause" at bounding box center [245, 40] width 68 height 25
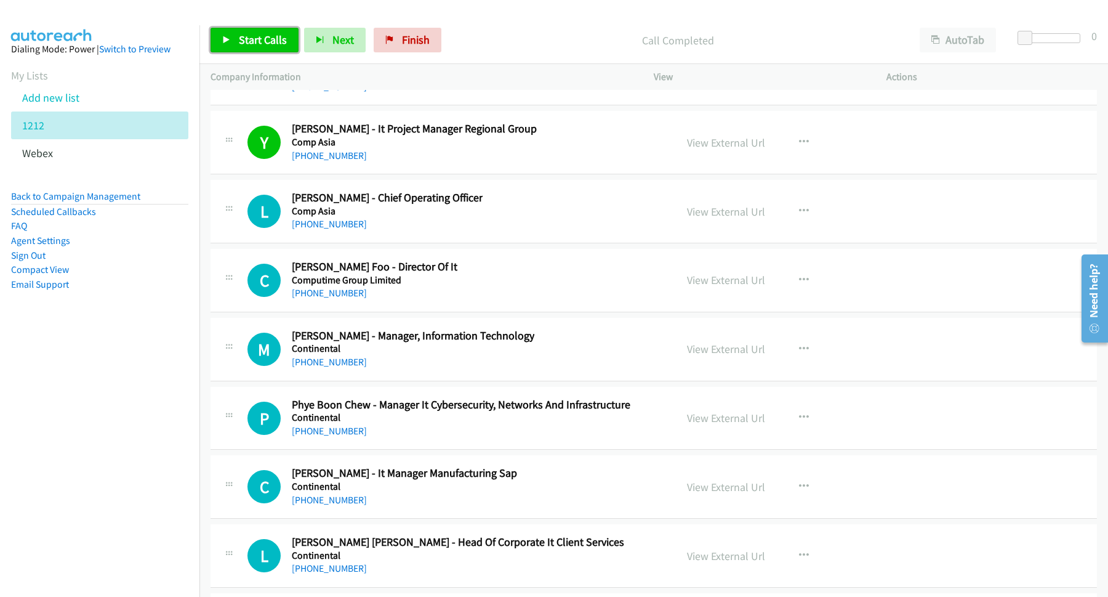
click at [247, 34] on span "Start Calls" at bounding box center [263, 40] width 48 height 14
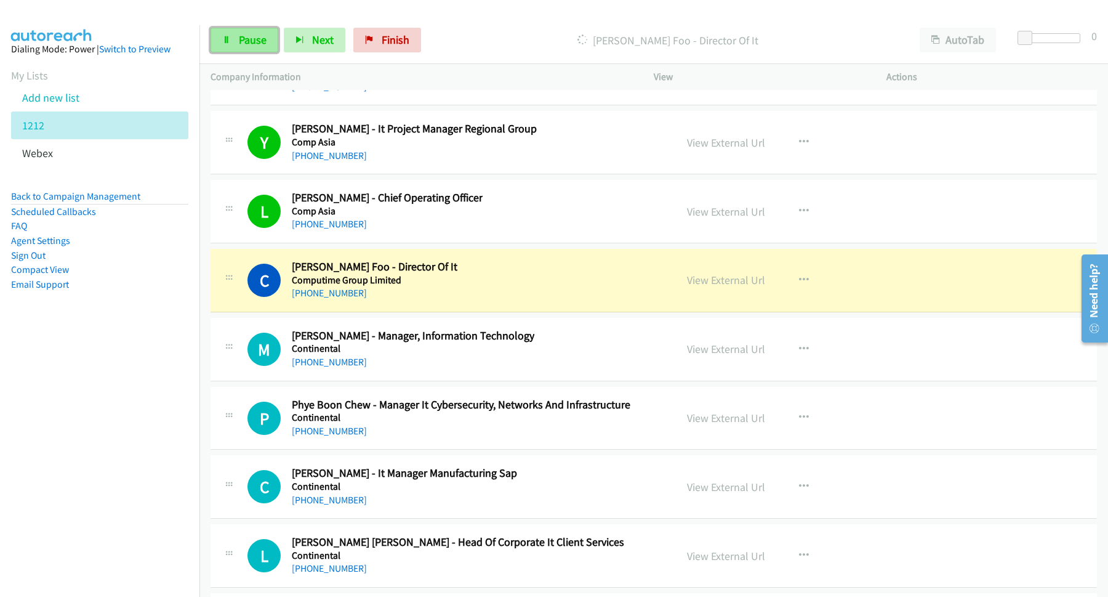
click at [232, 40] on link "Pause" at bounding box center [245, 40] width 68 height 25
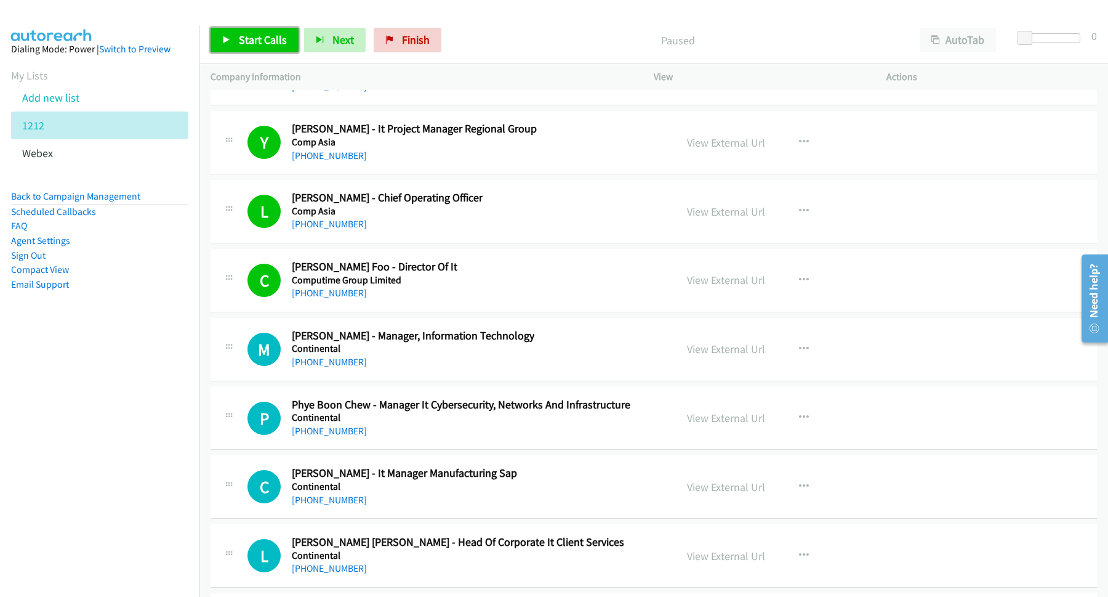
click at [277, 39] on span "Start Calls" at bounding box center [263, 40] width 48 height 14
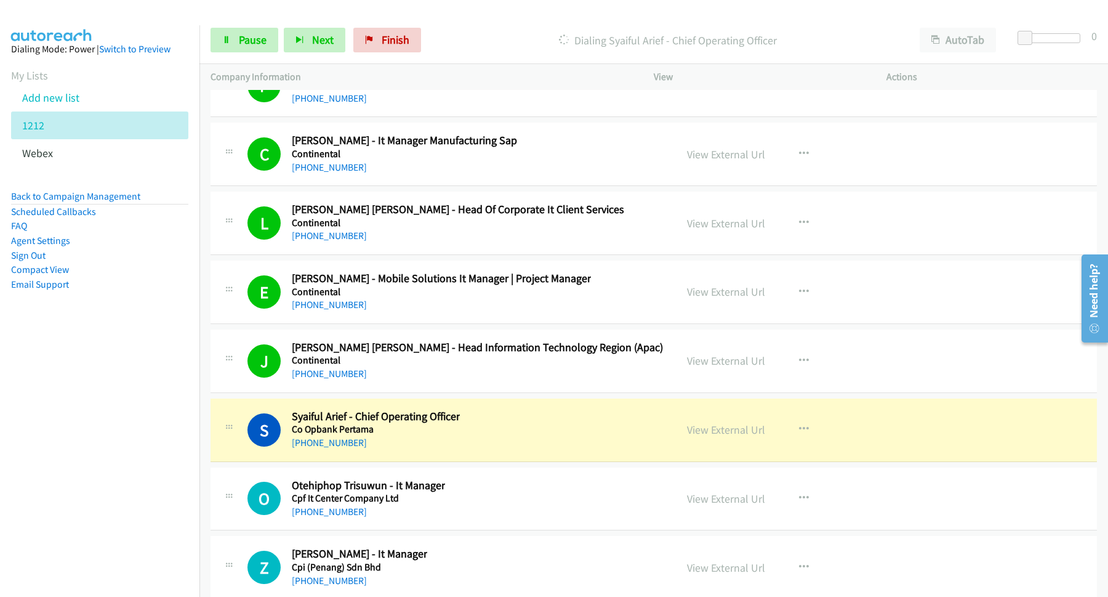
scroll to position [17458, 0]
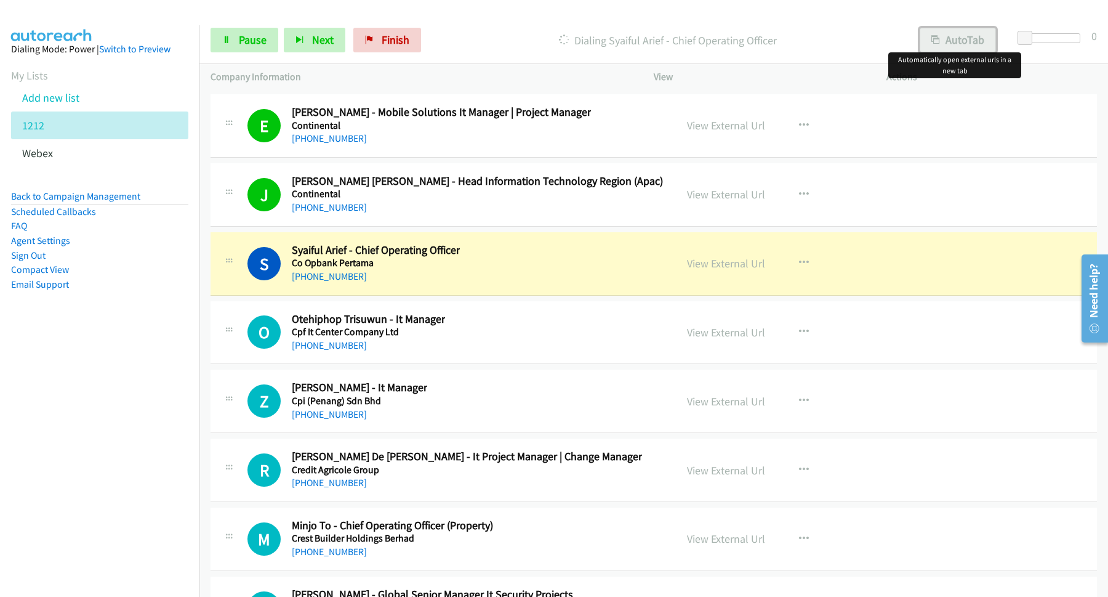
click at [949, 51] on button "AutoTab" at bounding box center [958, 40] width 76 height 25
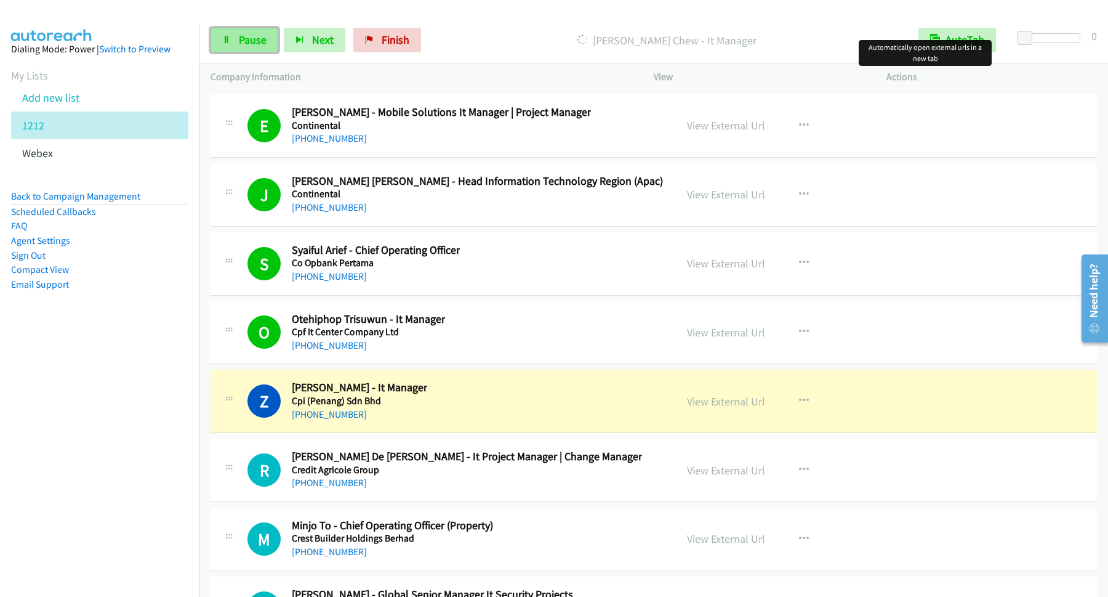
click at [247, 41] on span "Pause" at bounding box center [253, 40] width 28 height 14
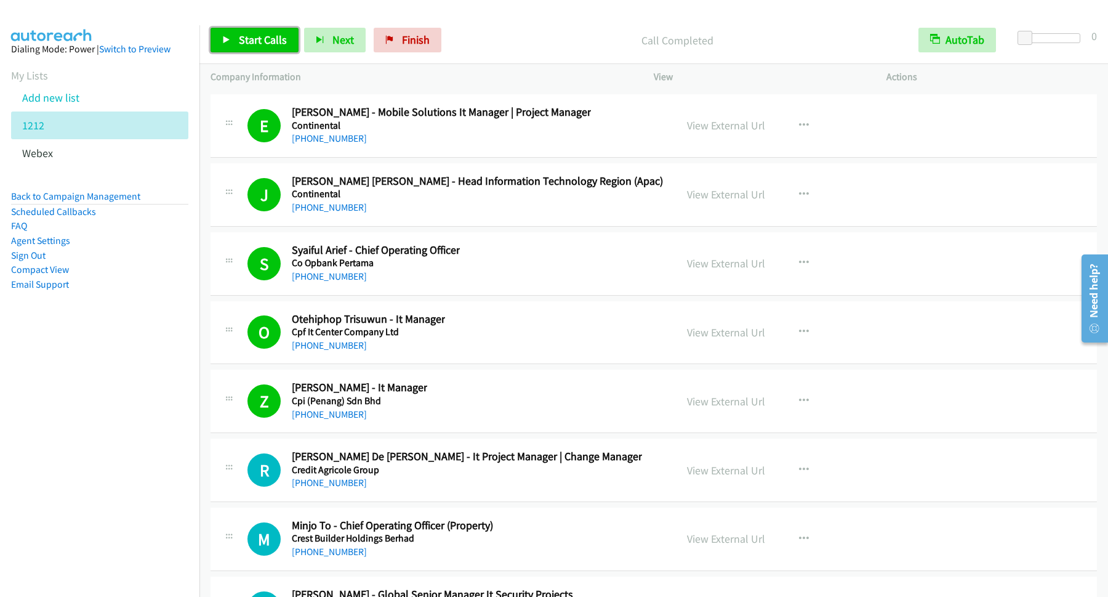
click at [273, 43] on span "Start Calls" at bounding box center [263, 40] width 48 height 14
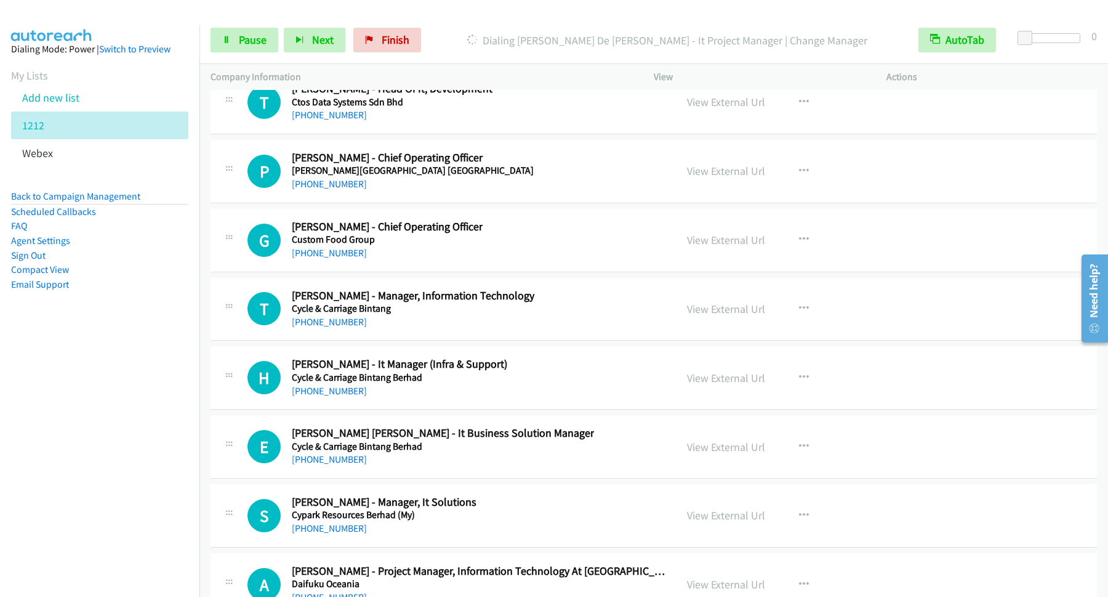
scroll to position [17791, 0]
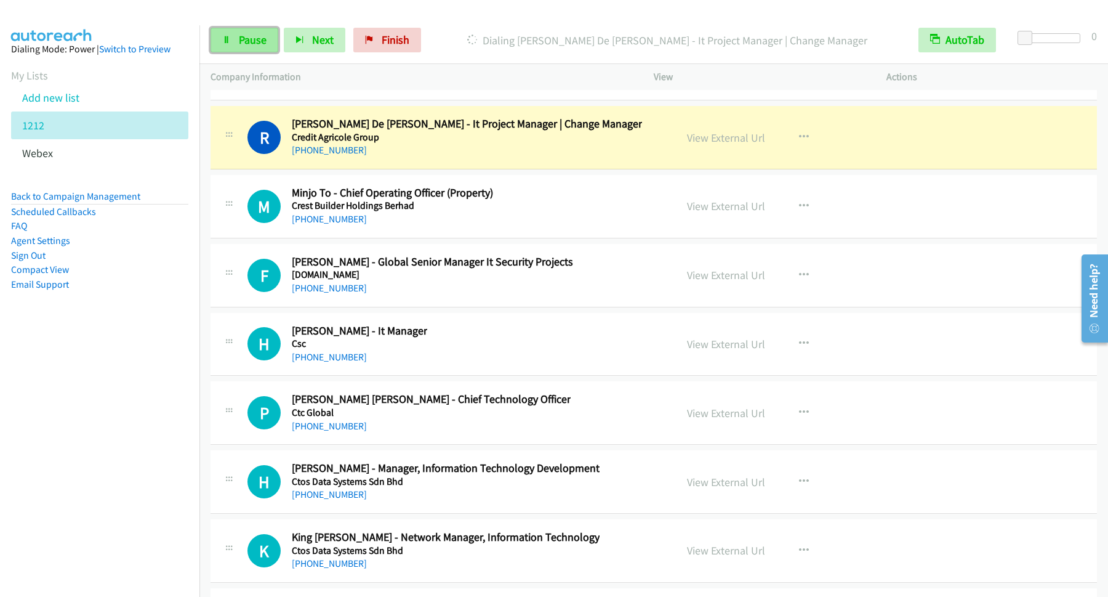
click at [247, 46] on span "Pause" at bounding box center [253, 40] width 28 height 14
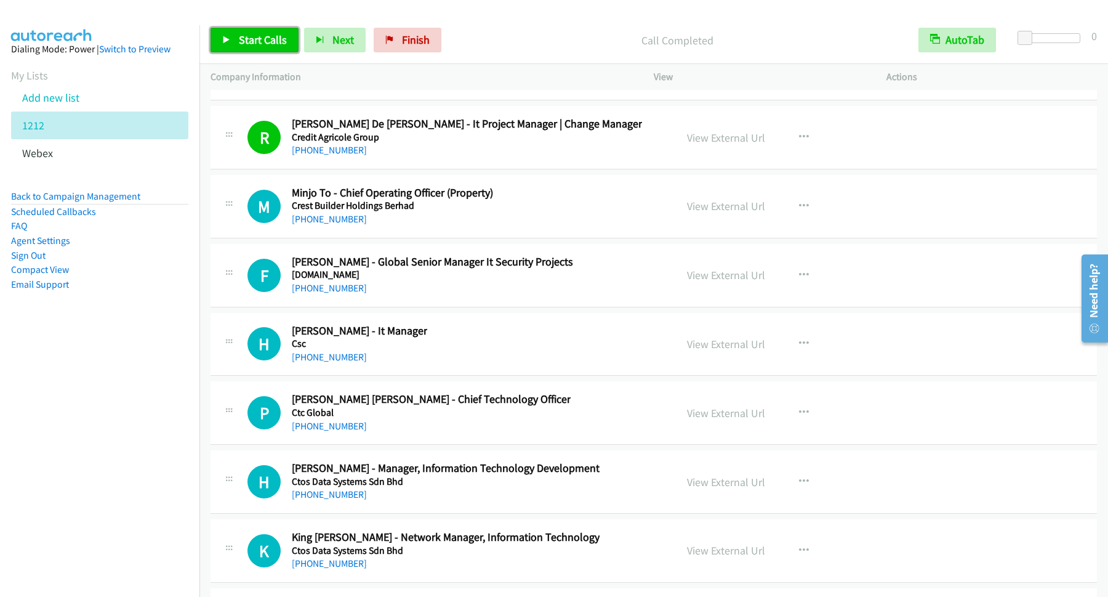
click at [272, 30] on link "Start Calls" at bounding box center [255, 40] width 88 height 25
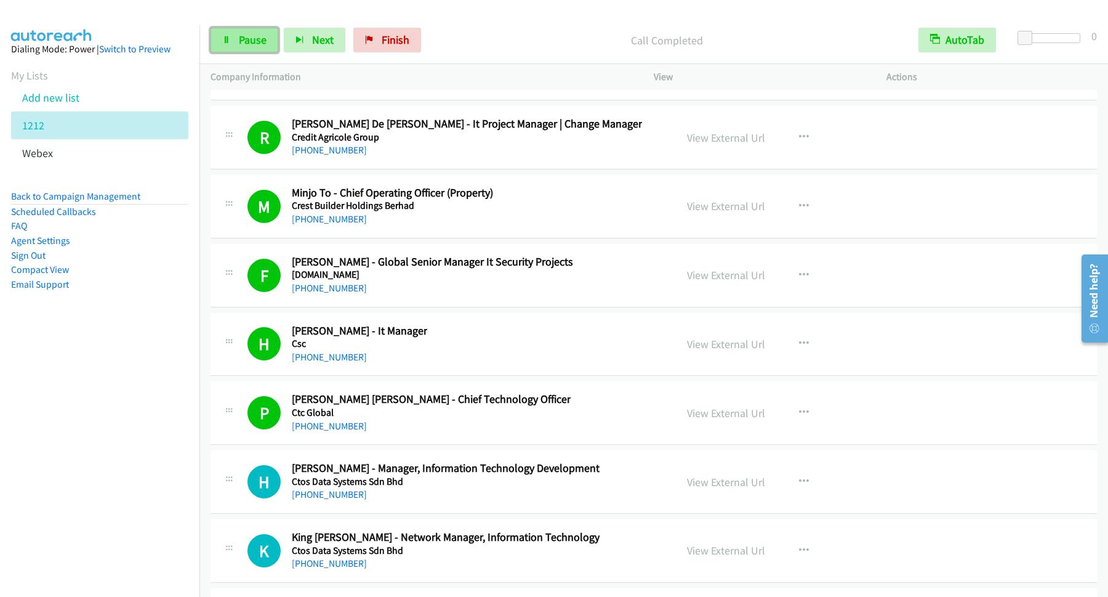
click at [246, 44] on span "Pause" at bounding box center [253, 40] width 28 height 14
click at [264, 30] on link "Start Calls" at bounding box center [255, 40] width 88 height 25
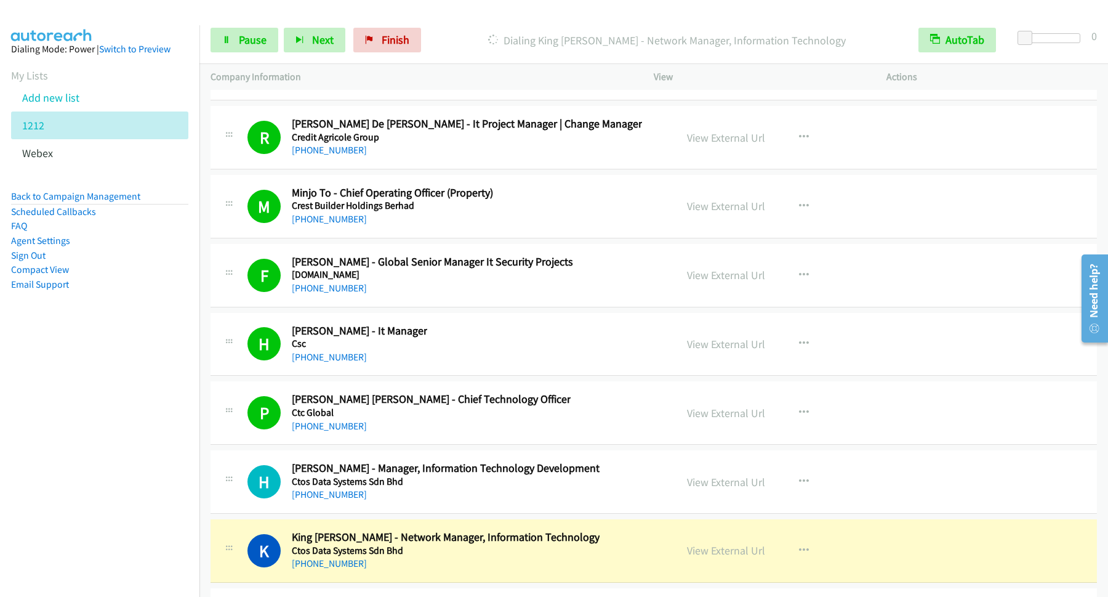
scroll to position [17957, 0]
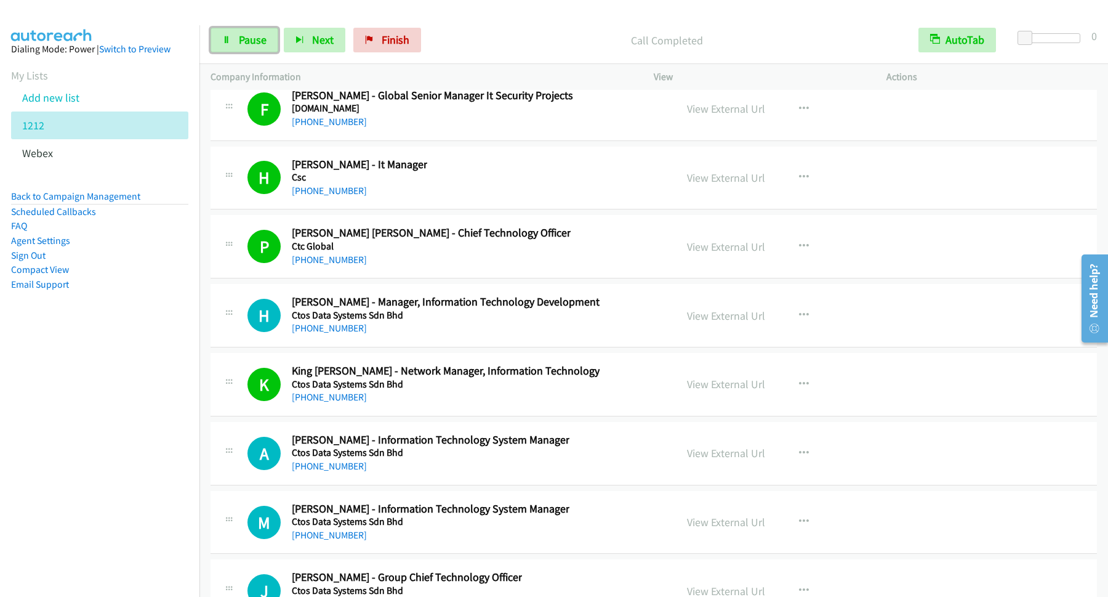
click at [260, 42] on span "Pause" at bounding box center [253, 40] width 28 height 14
click at [261, 40] on span "Start Calls" at bounding box center [263, 40] width 48 height 14
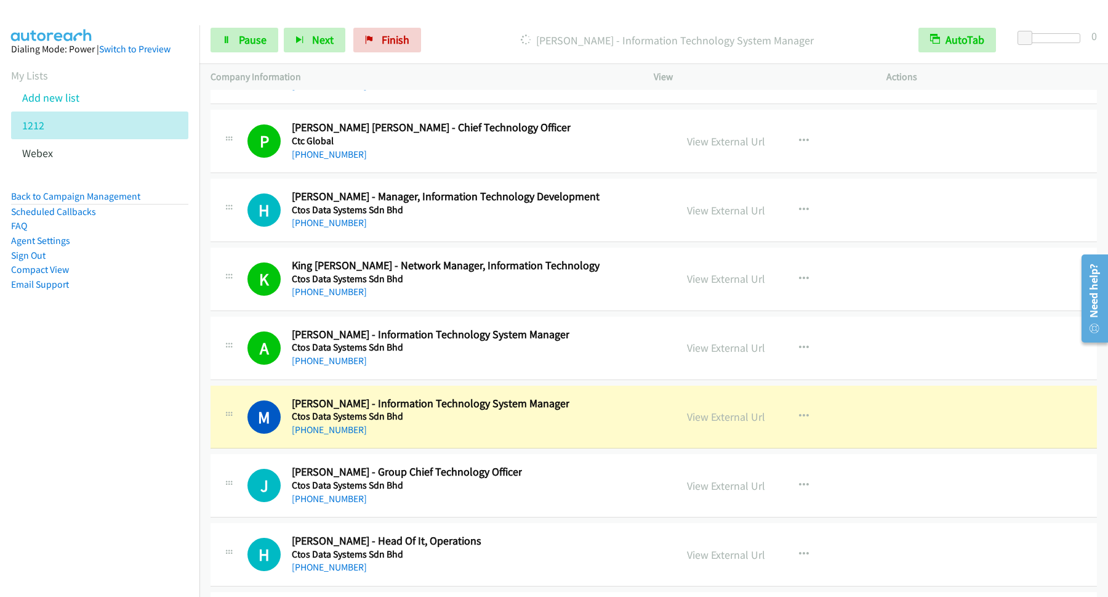
scroll to position [18124, 0]
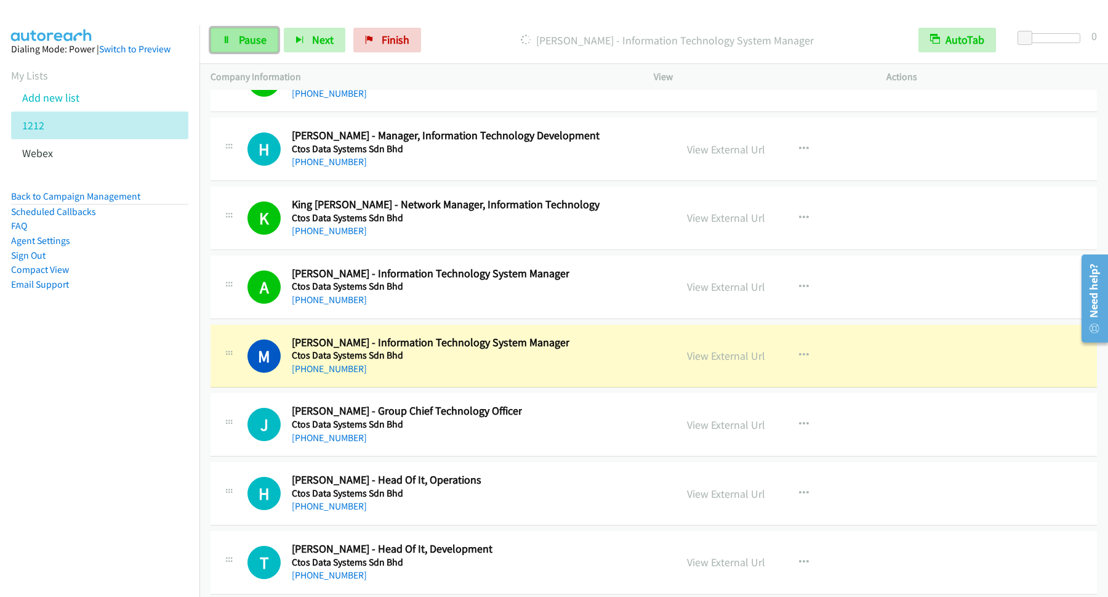
click at [240, 31] on link "Pause" at bounding box center [245, 40] width 68 height 25
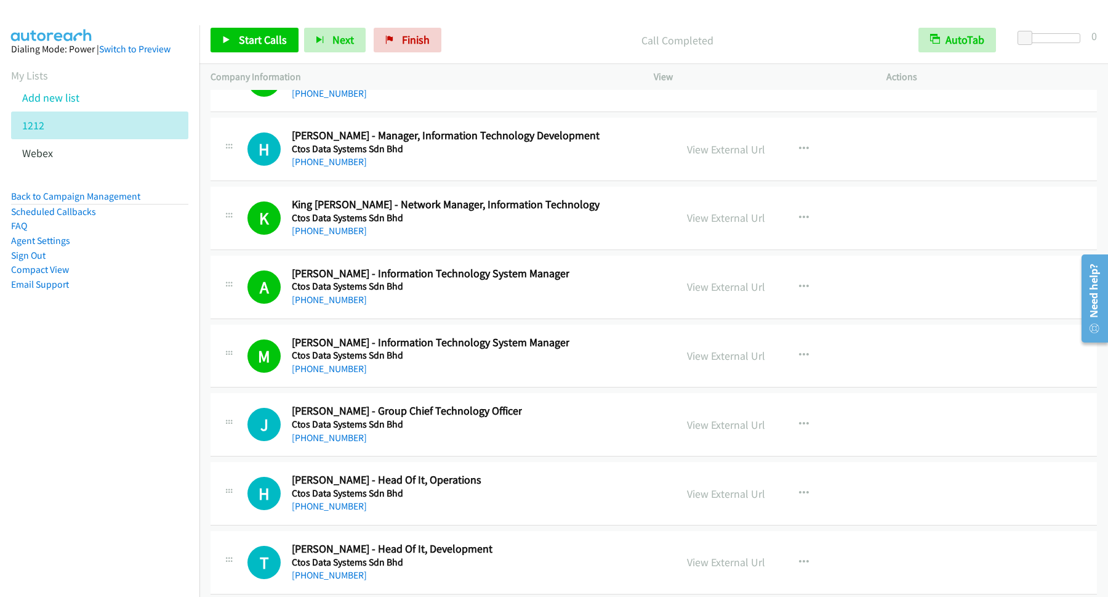
click at [273, 24] on div "Start Calls Pause Next Finish Call Completed AutoTab AutoTab 0" at bounding box center [654, 40] width 909 height 47
click at [258, 49] on link "Start Calls" at bounding box center [255, 40] width 88 height 25
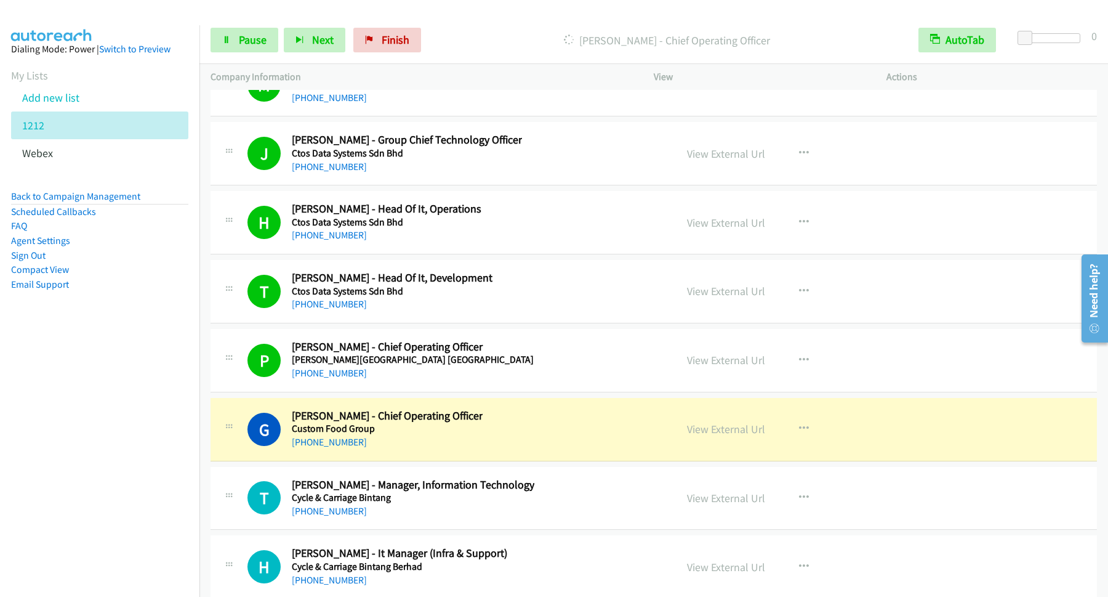
scroll to position [18456, 0]
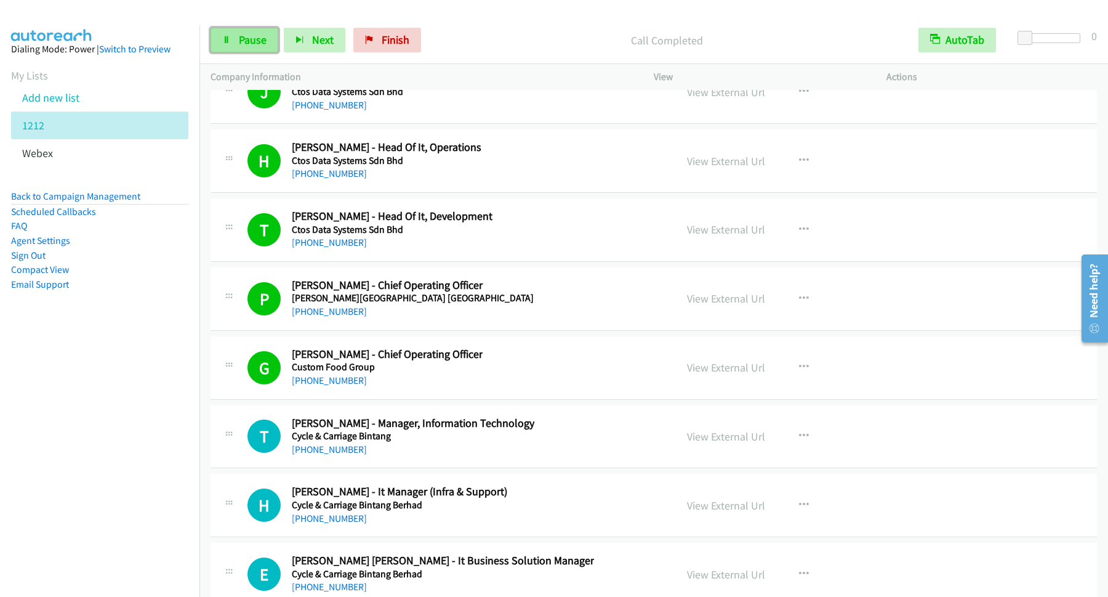
click at [265, 46] on span "Pause" at bounding box center [253, 40] width 28 height 14
click at [123, 199] on link "Back to Campaign Management" at bounding box center [75, 196] width 129 height 12
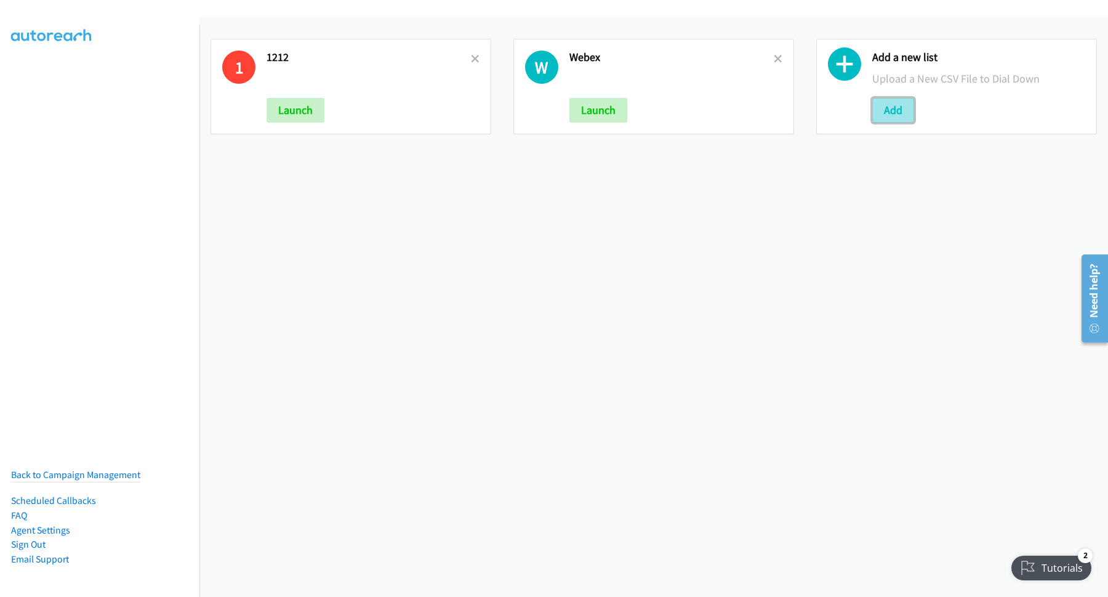
click at [881, 107] on button "Add" at bounding box center [894, 110] width 42 height 25
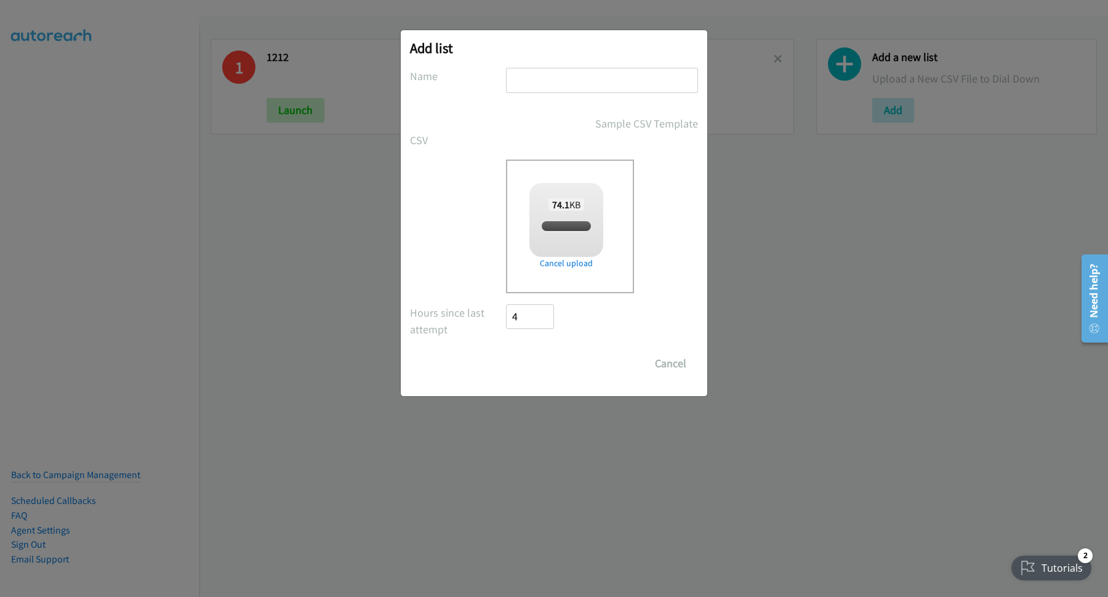
click at [544, 84] on input "text" at bounding box center [602, 80] width 192 height 25
checkbox input "true"
click at [663, 79] on input "text" at bounding box center [602, 80] width 192 height 25
type input "Nutanix"
click at [559, 370] on input "Save List" at bounding box center [538, 363] width 65 height 25
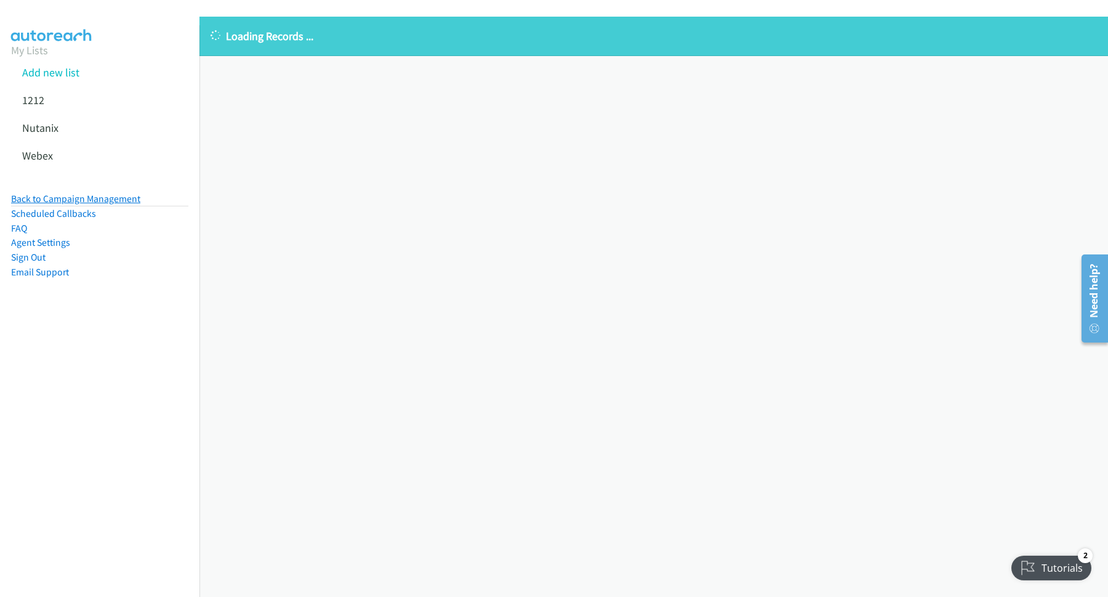
click at [117, 202] on link "Back to Campaign Management" at bounding box center [75, 199] width 129 height 12
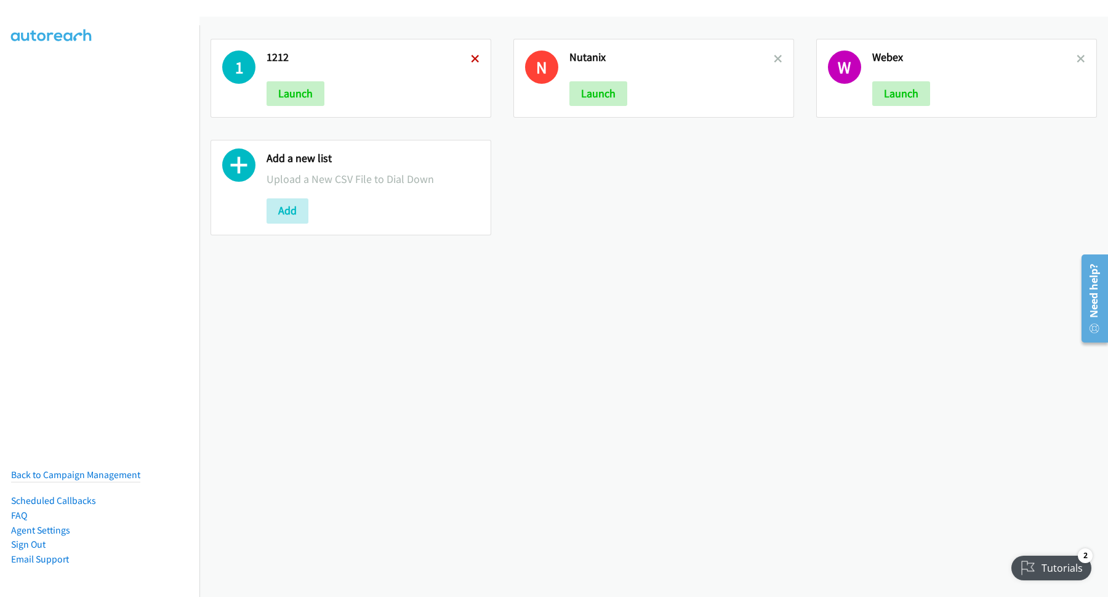
click at [475, 58] on icon at bounding box center [475, 59] width 9 height 9
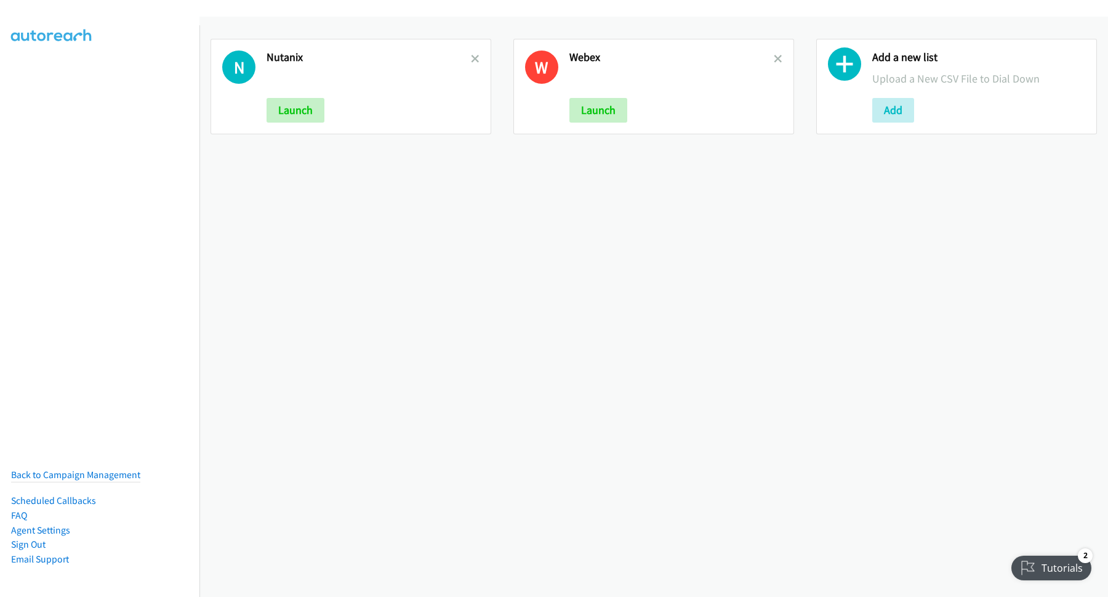
click at [775, 56] on div "W Webex Launch" at bounding box center [654, 86] width 281 height 95
click at [763, 58] on h2 "Webex" at bounding box center [672, 57] width 204 height 14
click at [774, 59] on icon at bounding box center [778, 59] width 9 height 9
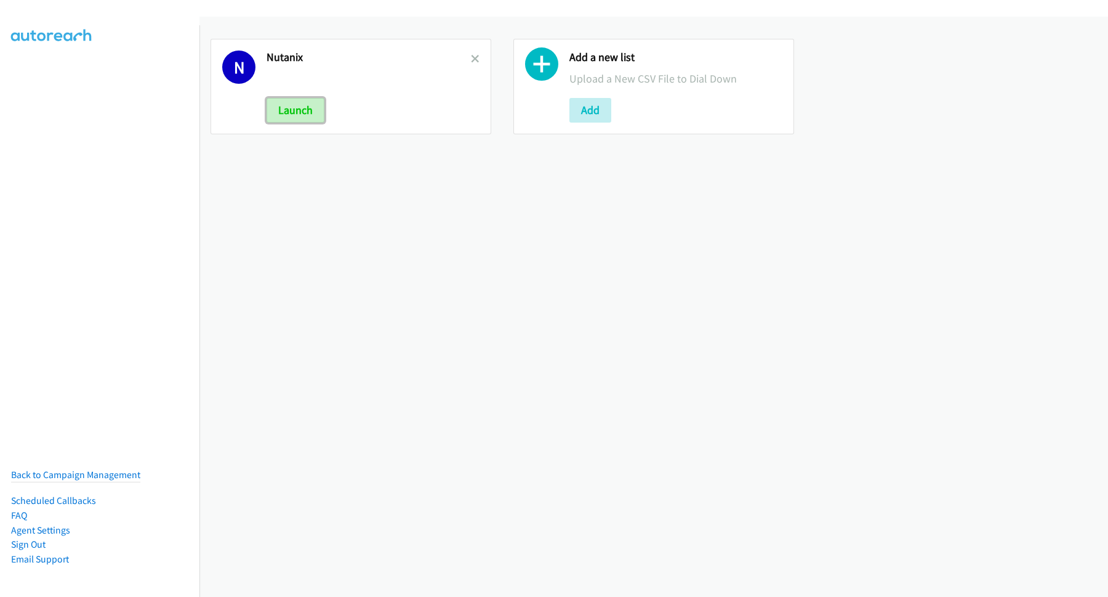
click at [316, 111] on button "Launch" at bounding box center [296, 110] width 58 height 25
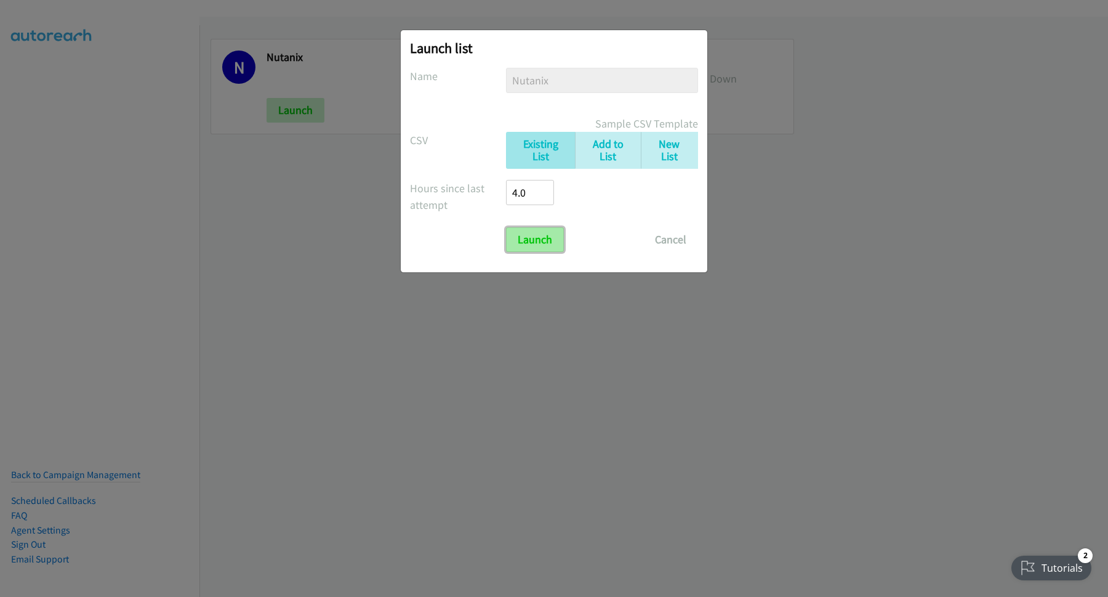
click at [520, 240] on input "Launch" at bounding box center [535, 239] width 58 height 25
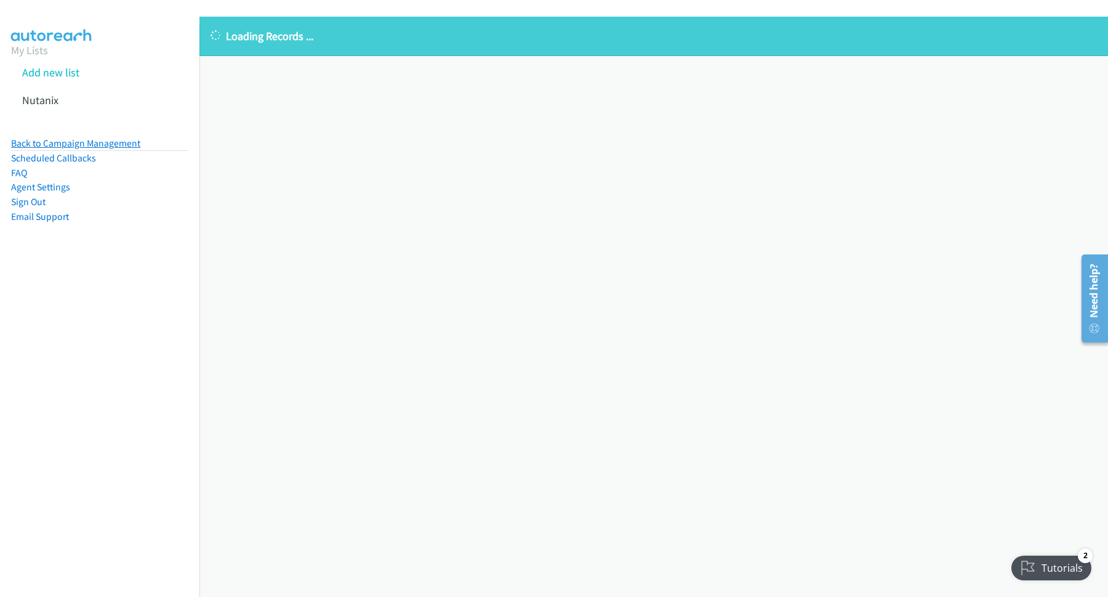
click at [122, 142] on link "Back to Campaign Management" at bounding box center [75, 143] width 129 height 12
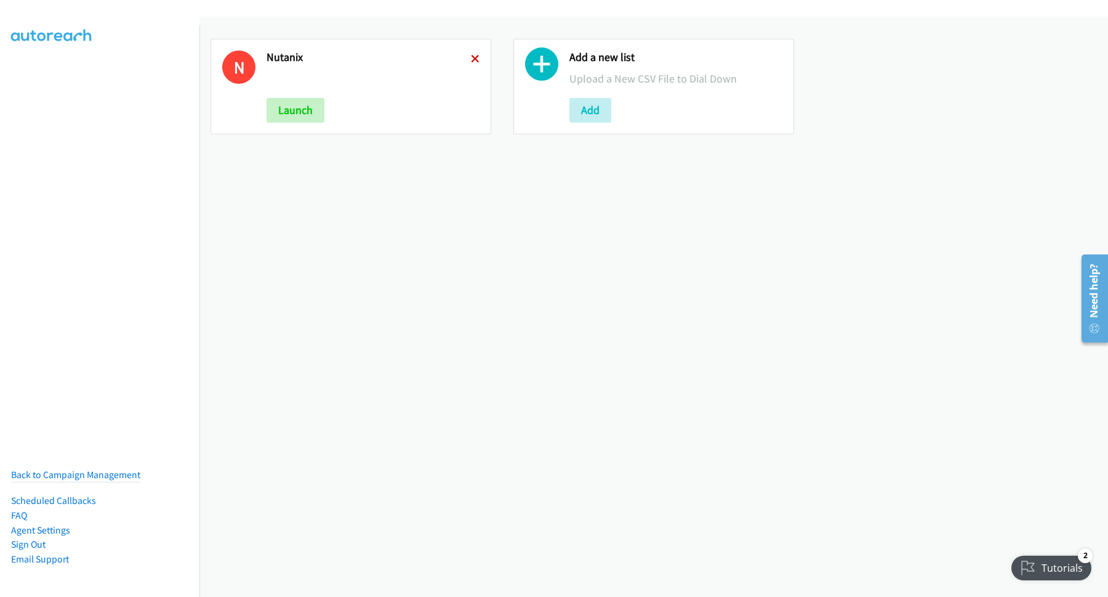
click at [473, 59] on icon at bounding box center [475, 59] width 9 height 9
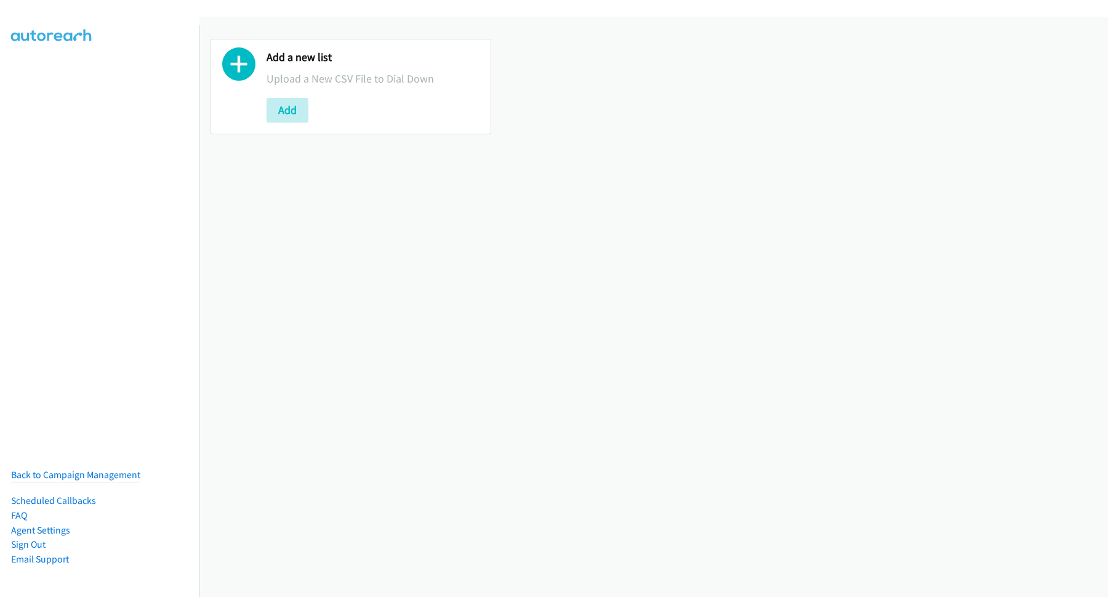
click at [410, 258] on div "Add a new list Upload a New CSV File to Dial Down Add" at bounding box center [654, 307] width 909 height 580
click at [280, 108] on button "Add" at bounding box center [288, 110] width 42 height 25
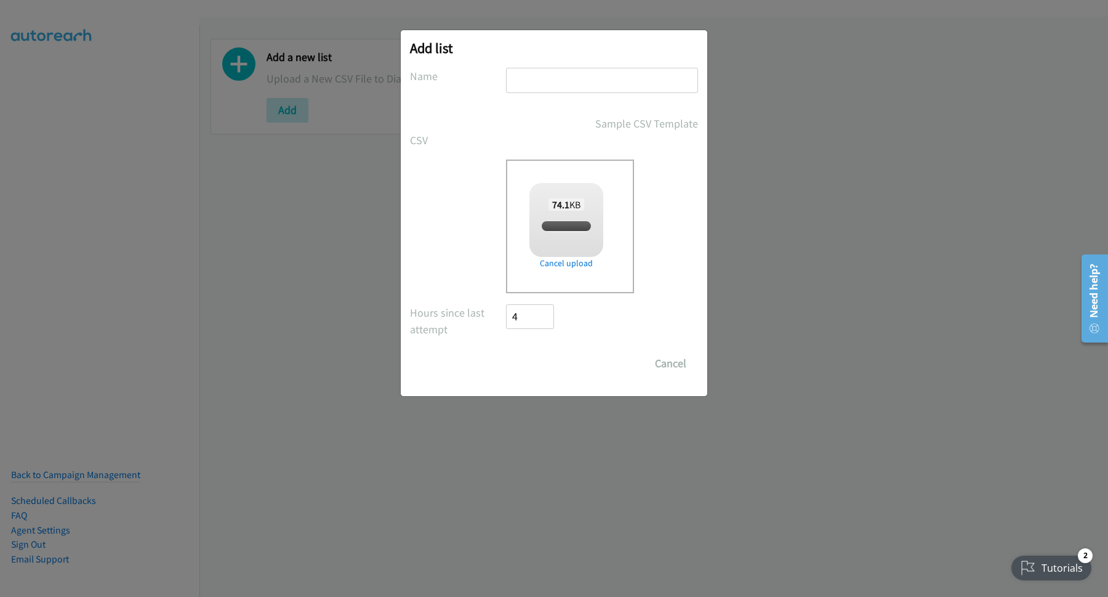
click at [581, 80] on input "text" at bounding box center [602, 80] width 192 height 25
checkbox input "true"
type input "Nutanix"
click at [506, 351] on input "Save List" at bounding box center [538, 363] width 65 height 25
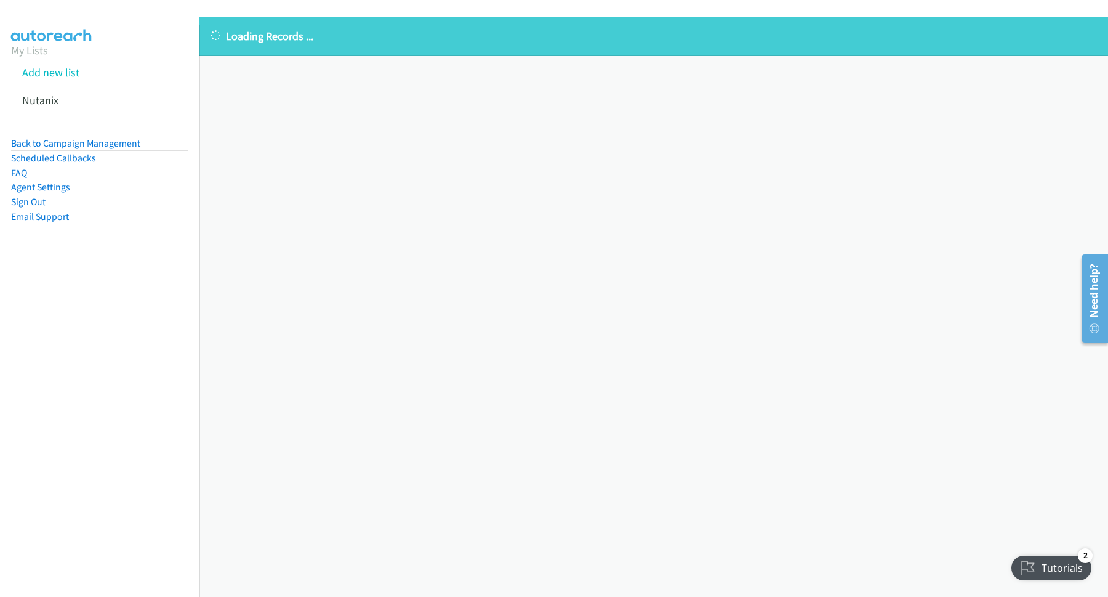
click at [301, 39] on p "Loading Records ..." at bounding box center [654, 36] width 887 height 17
click at [302, 326] on div "Loading Records ... Sorry, something went wrong please try again." at bounding box center [654, 307] width 909 height 580
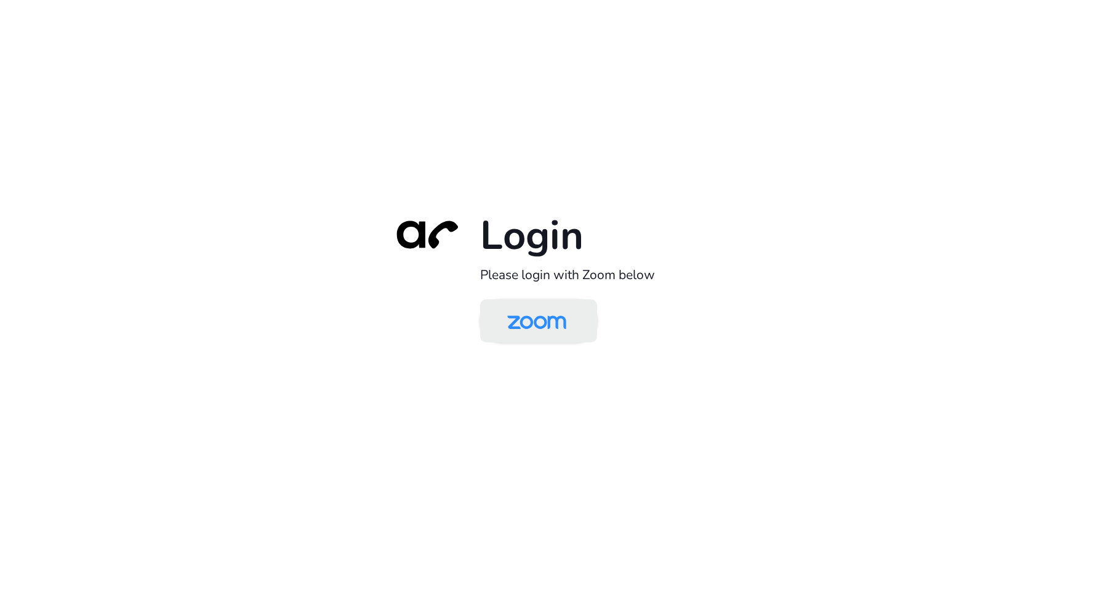
drag, startPoint x: 570, startPoint y: 319, endPoint x: 560, endPoint y: 317, distance: 10.0
click at [570, 320] on img at bounding box center [537, 322] width 85 height 40
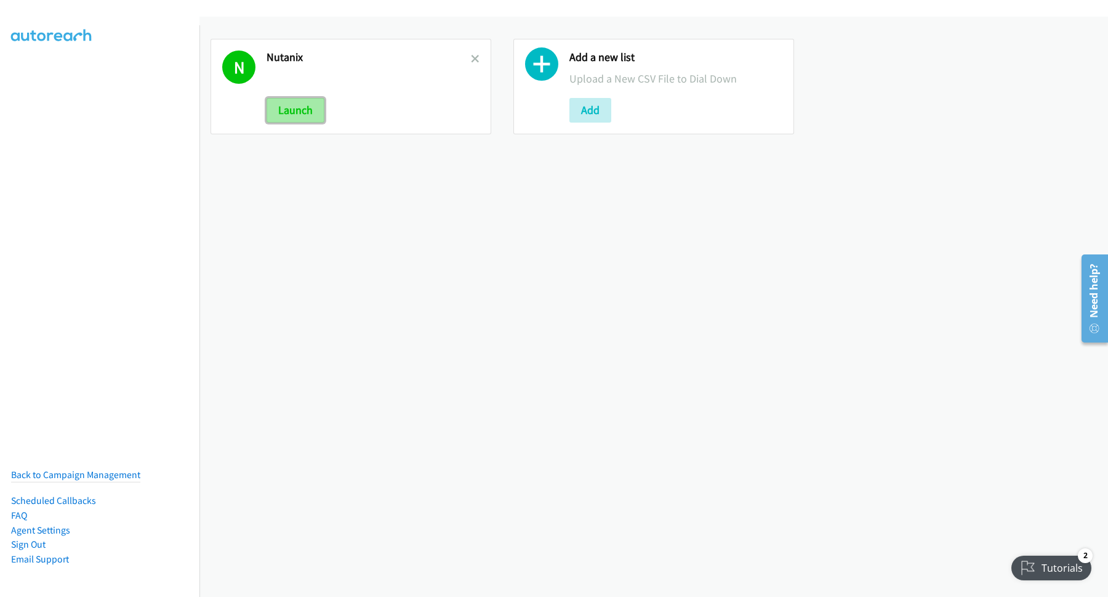
click at [305, 102] on button "Launch" at bounding box center [296, 110] width 58 height 25
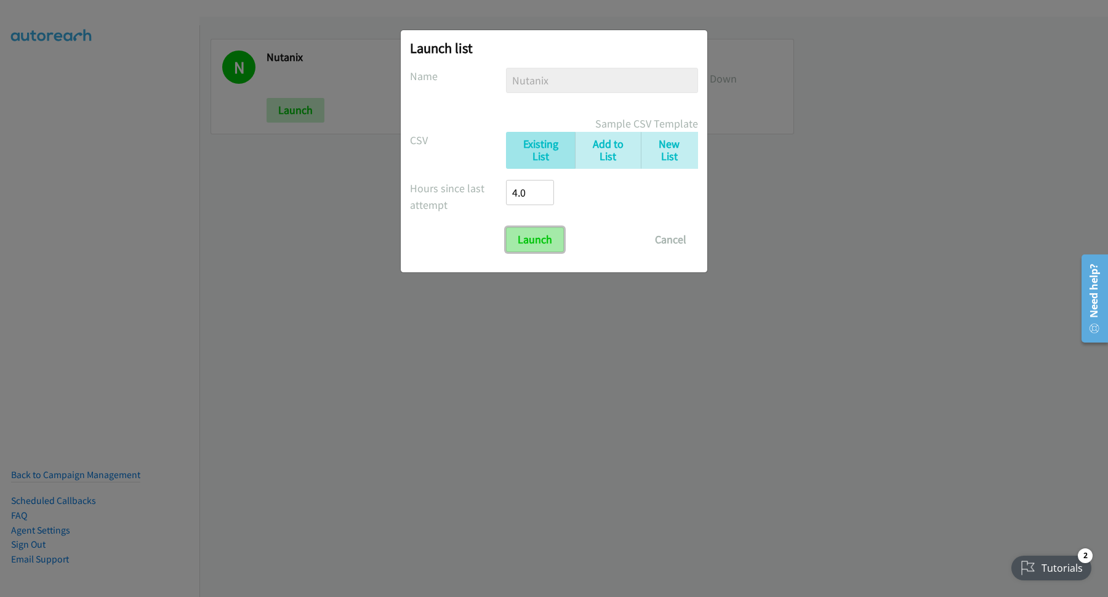
click at [541, 244] on input "Launch" at bounding box center [535, 239] width 58 height 25
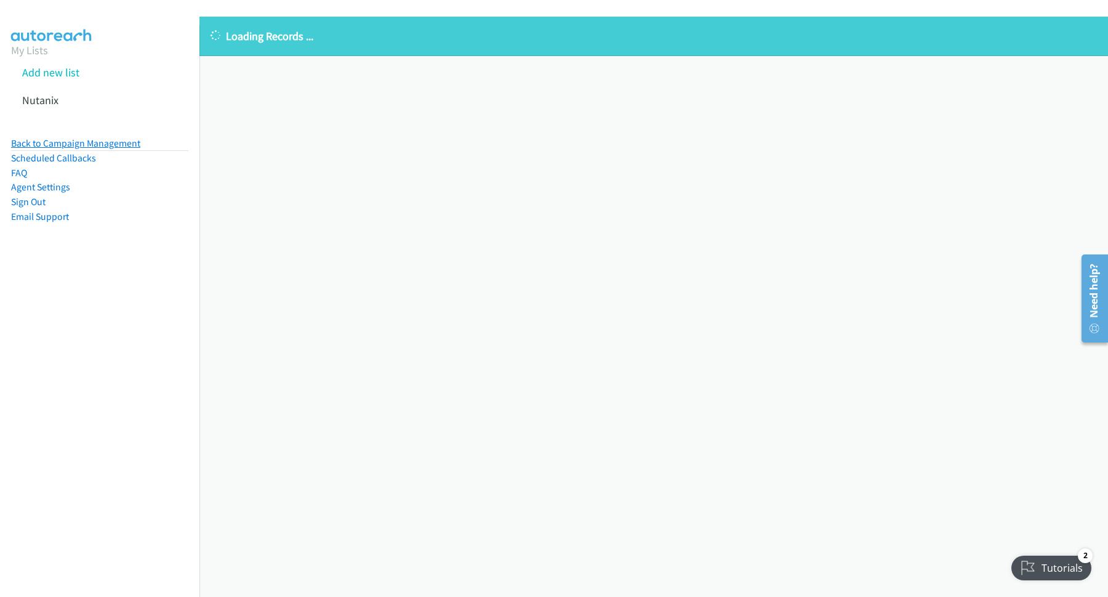
click at [130, 142] on link "Back to Campaign Management" at bounding box center [75, 143] width 129 height 12
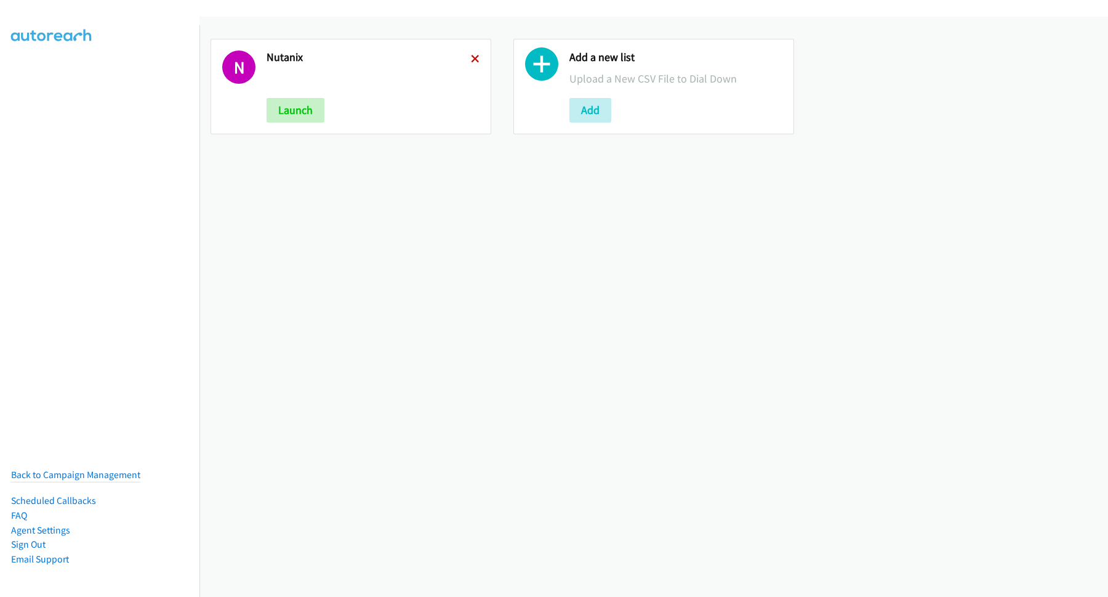
click at [471, 59] on icon at bounding box center [475, 59] width 9 height 9
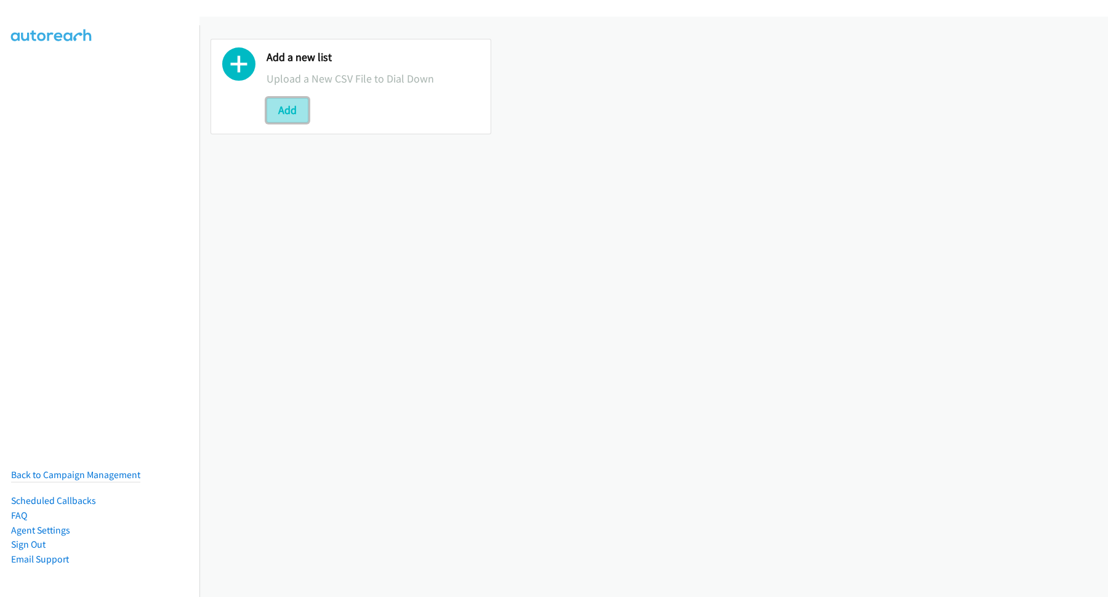
click at [301, 108] on button "Add" at bounding box center [288, 110] width 42 height 25
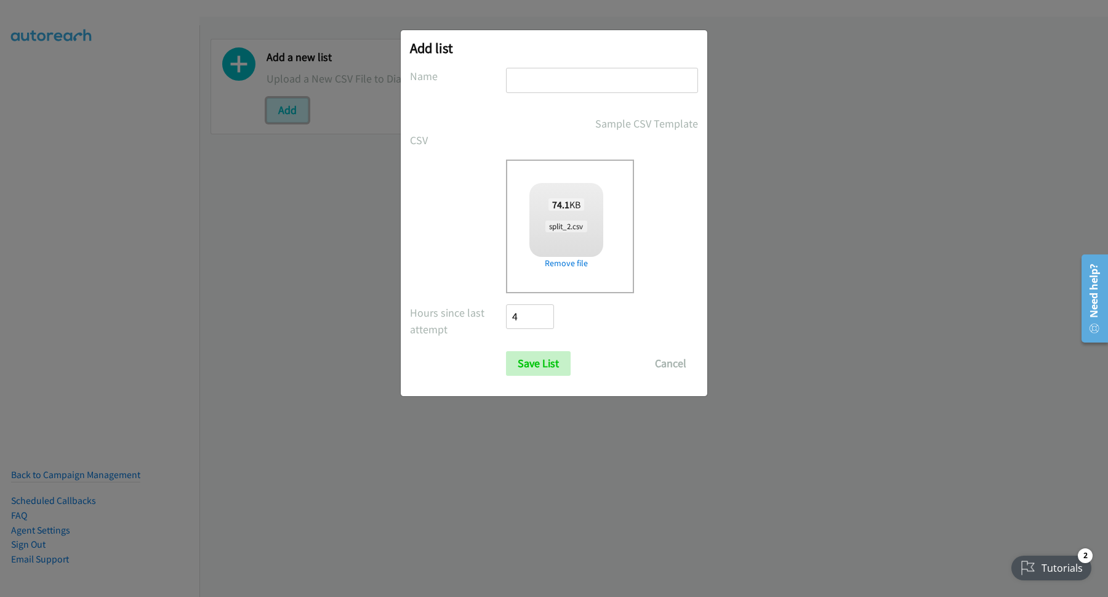
checkbox input "true"
click at [578, 83] on input "text" at bounding box center [602, 80] width 192 height 25
type input "1"
click at [557, 355] on input "Save List" at bounding box center [538, 363] width 65 height 25
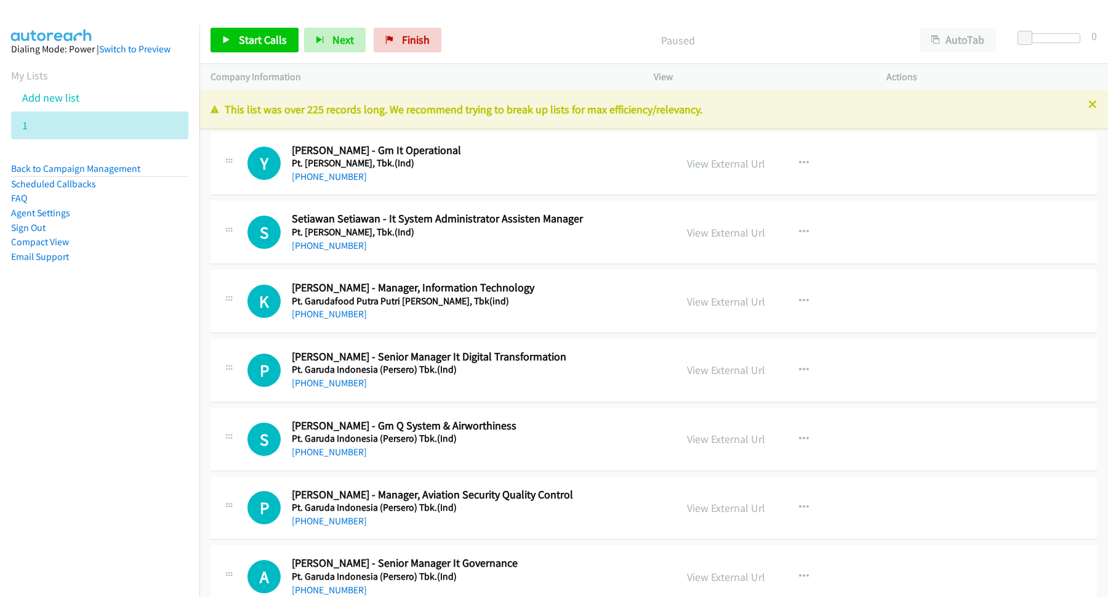
click at [578, 28] on div "Paused" at bounding box center [678, 40] width 462 height 25
click at [268, 36] on span "Start Calls" at bounding box center [263, 40] width 48 height 14
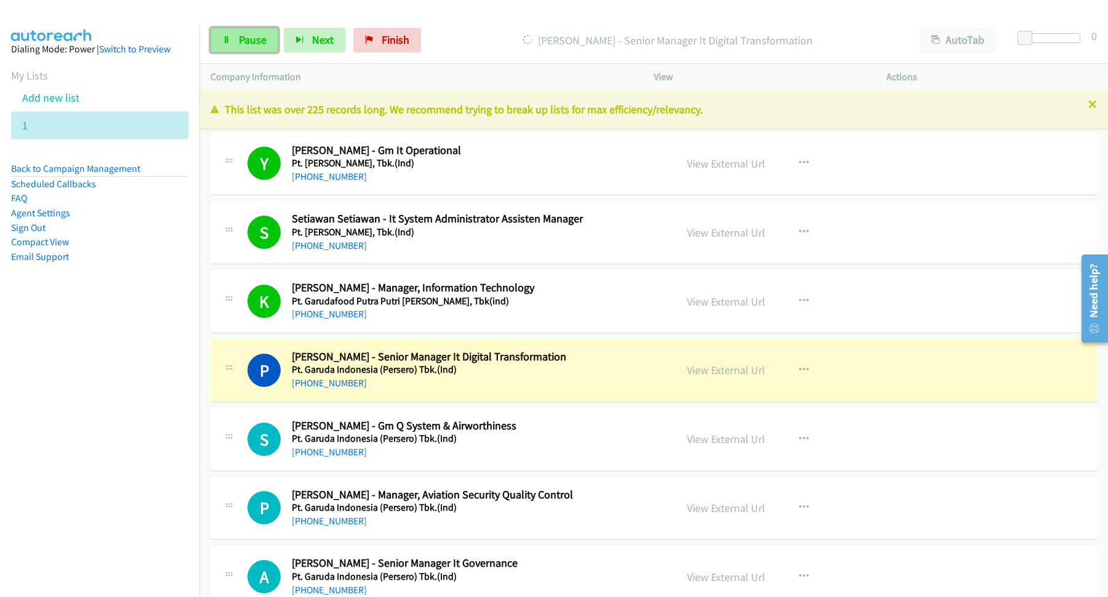
click at [267, 39] on span "Pause" at bounding box center [253, 40] width 28 height 14
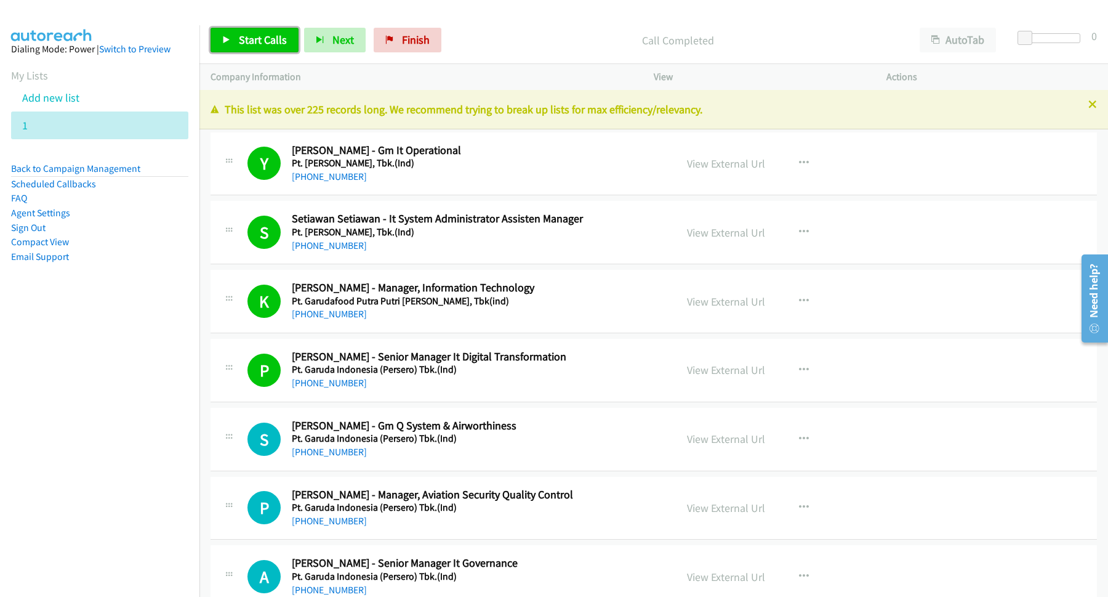
click at [246, 42] on span "Start Calls" at bounding box center [263, 40] width 48 height 14
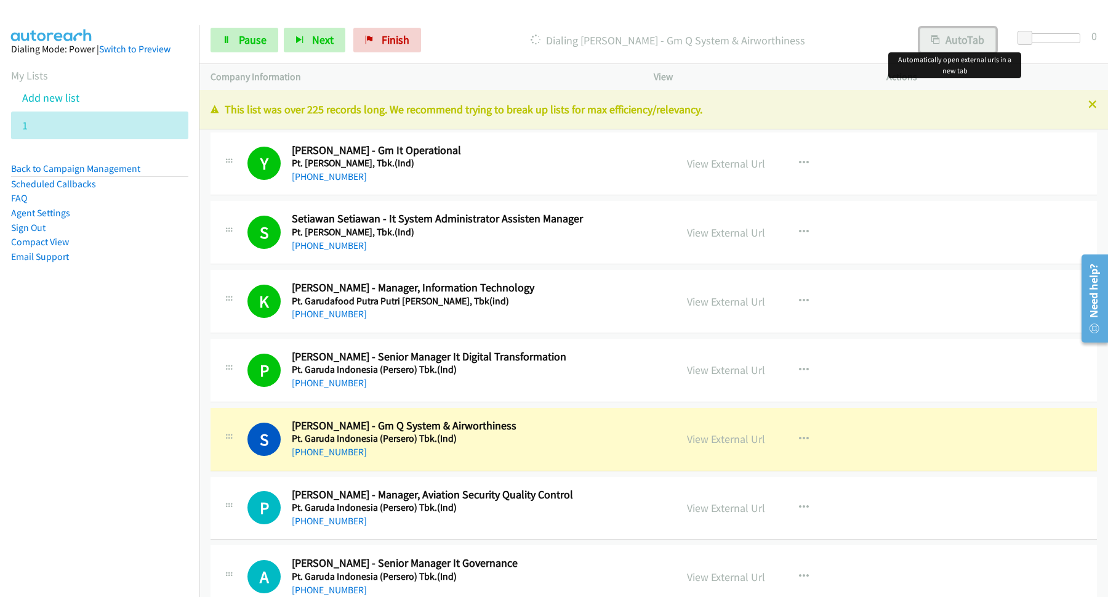
click at [974, 33] on button "AutoTab" at bounding box center [958, 40] width 76 height 25
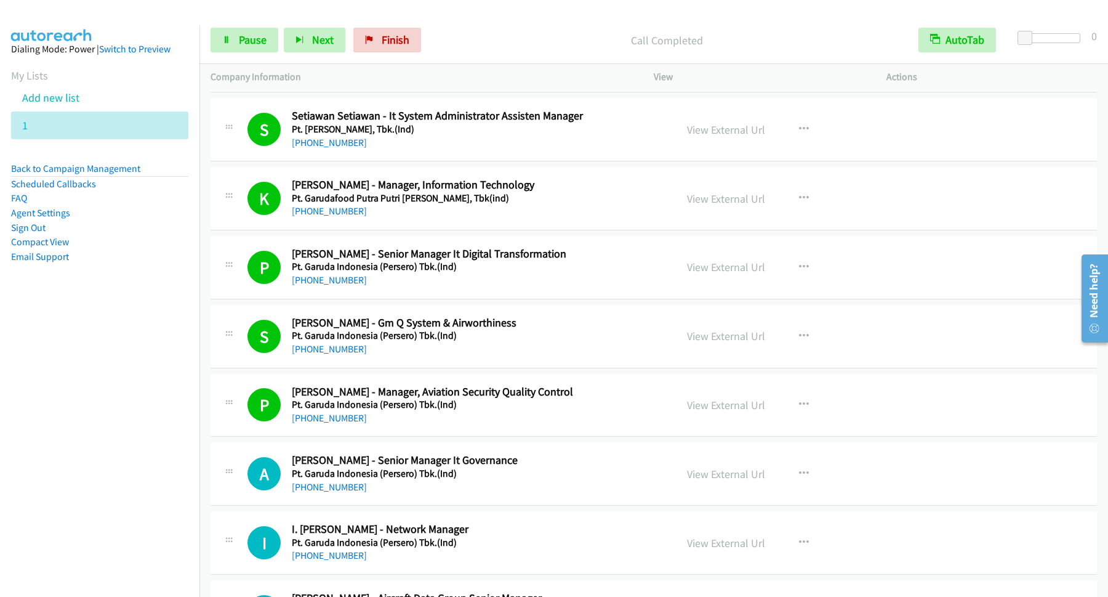
scroll to position [166, 0]
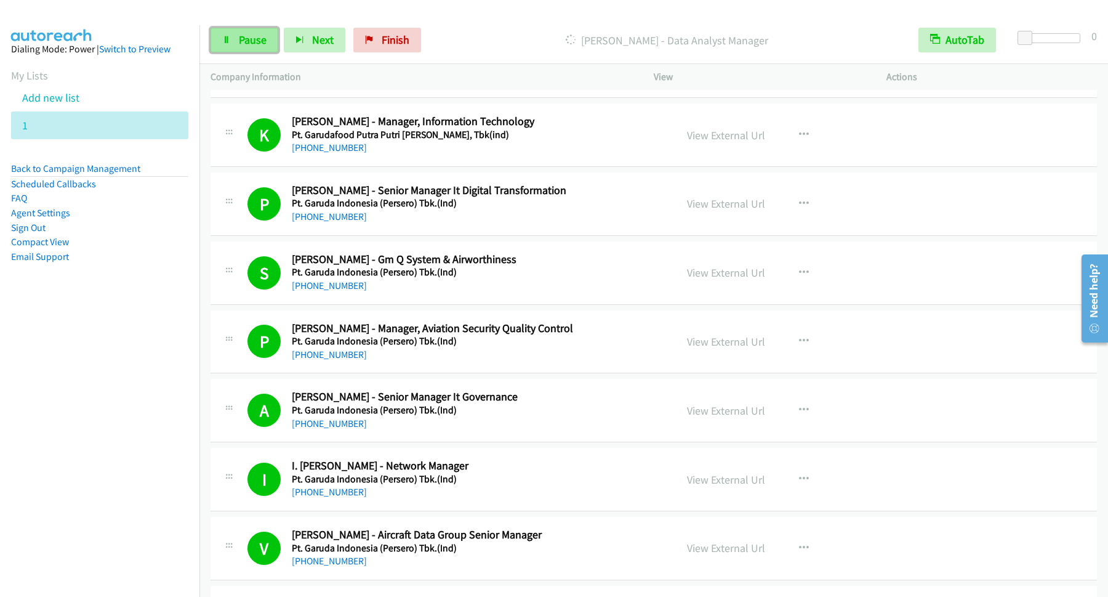
click at [246, 36] on span "Pause" at bounding box center [253, 40] width 28 height 14
click at [237, 43] on link "Start Calls" at bounding box center [255, 40] width 88 height 25
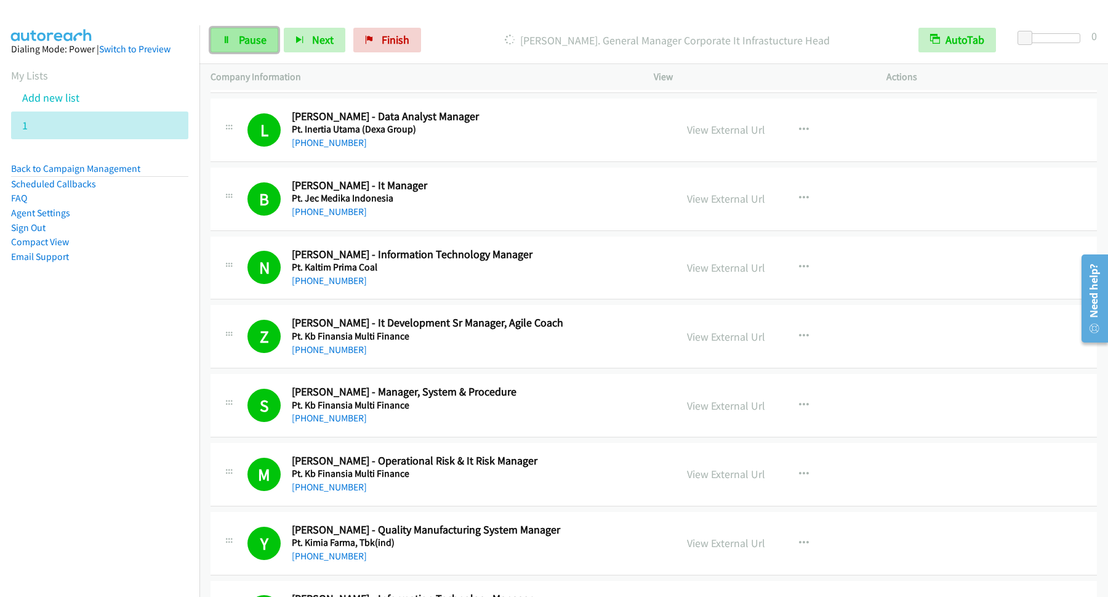
click at [242, 45] on span "Pause" at bounding box center [253, 40] width 28 height 14
click at [244, 34] on span "Start Calls" at bounding box center [263, 40] width 48 height 14
click at [259, 47] on span "Pause" at bounding box center [253, 40] width 28 height 14
click at [267, 39] on span "Start Calls" at bounding box center [263, 40] width 48 height 14
click at [248, 50] on link "Pause" at bounding box center [245, 40] width 68 height 25
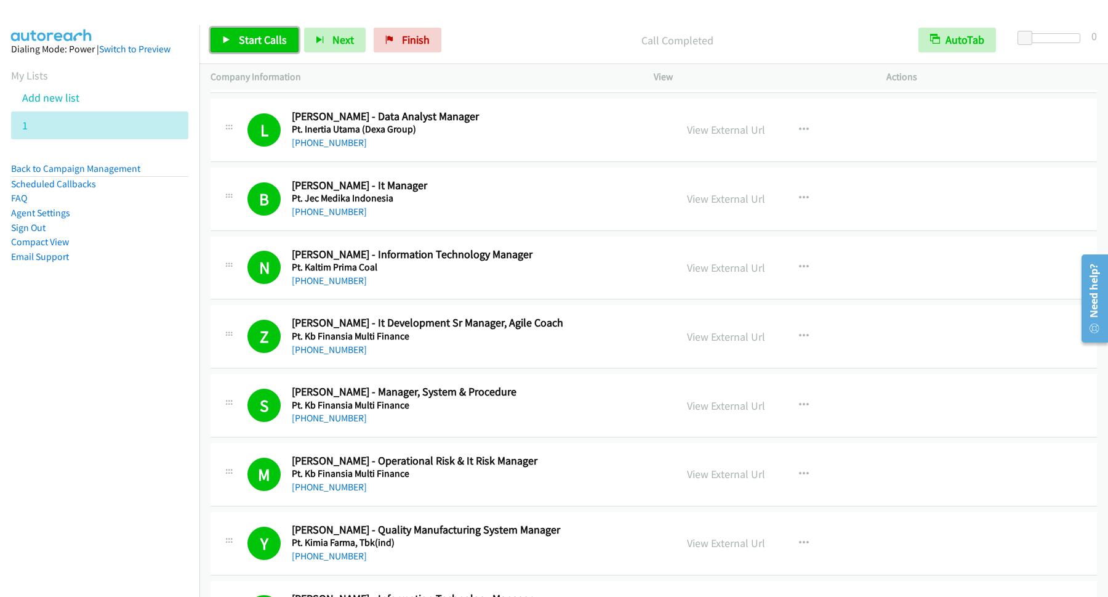
click at [270, 41] on span "Start Calls" at bounding box center [263, 40] width 48 height 14
click at [260, 31] on link "Pause" at bounding box center [245, 40] width 68 height 25
